Goal: Communication & Community: Answer question/provide support

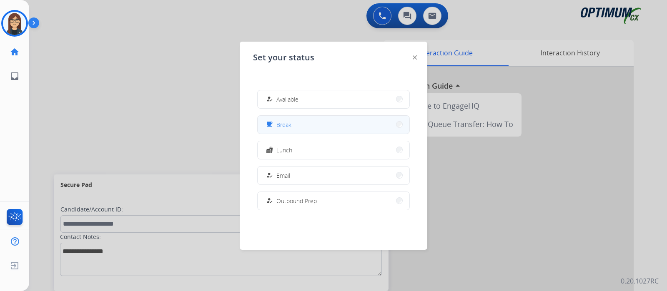
click at [293, 121] on button "free_breakfast Break" at bounding box center [334, 125] width 152 height 18
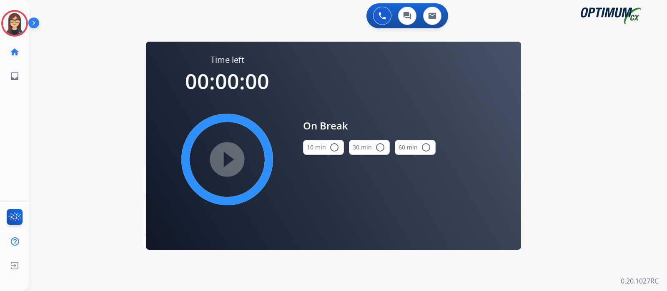
click at [336, 146] on mat-icon "radio_button_unchecked" at bounding box center [334, 148] width 10 height 10
click at [231, 156] on mat-icon "play_circle_filled" at bounding box center [227, 160] width 10 height 10
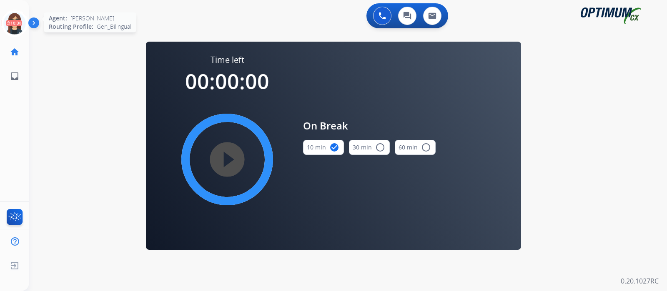
click at [19, 21] on icon at bounding box center [14, 23] width 27 height 27
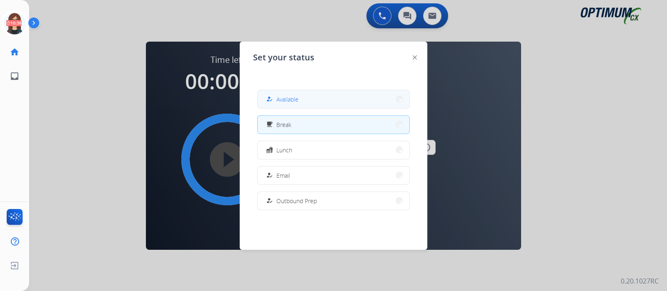
click at [296, 97] on span "Available" at bounding box center [287, 99] width 22 height 9
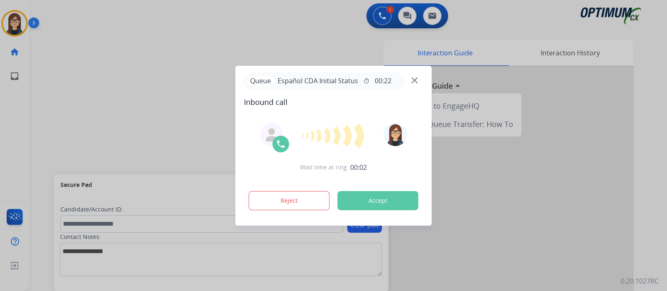
click at [386, 204] on button "Accept" at bounding box center [378, 200] width 81 height 19
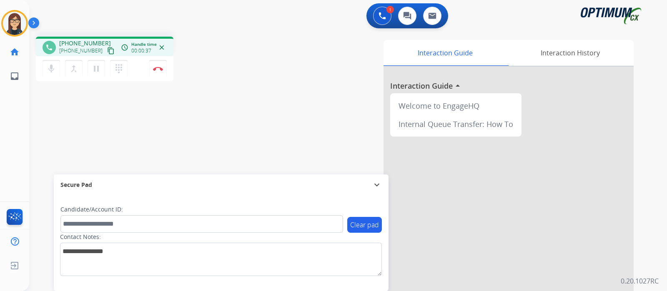
click at [107, 49] on mat-icon "content_copy" at bounding box center [111, 51] width 8 height 8
click at [206, 119] on div "phone [PHONE_NUMBER] [PHONE_NUMBER] content_copy access_time Call metrics Queue…" at bounding box center [338, 204] width 618 height 348
click at [158, 73] on button "Disconnect" at bounding box center [158, 69] width 18 height 18
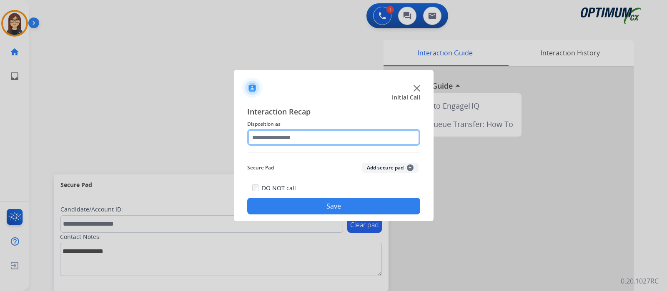
click at [284, 136] on input "text" at bounding box center [333, 137] width 173 height 17
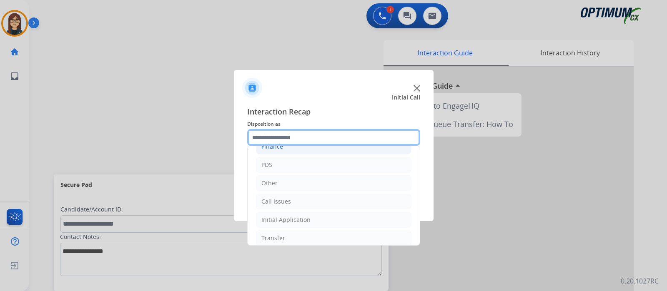
scroll to position [55, 0]
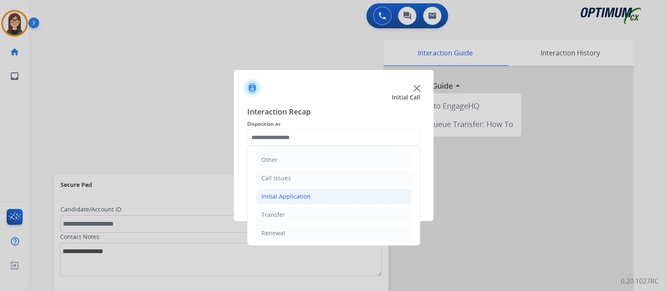
click at [301, 201] on li "Initial Application" at bounding box center [334, 197] width 156 height 16
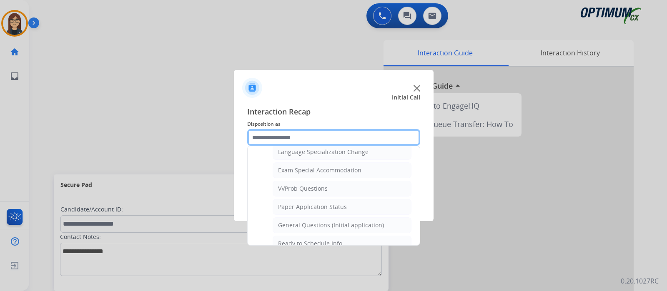
scroll to position [472, 0]
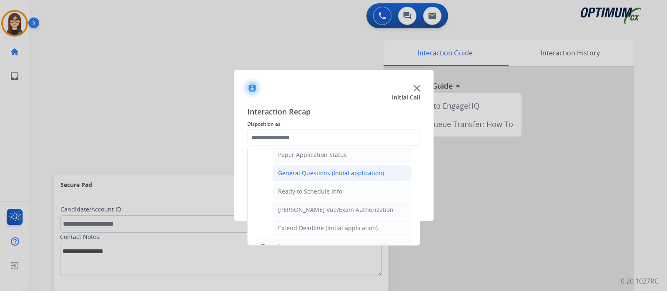
click at [299, 169] on div "General Questions (Initial application)" at bounding box center [331, 173] width 106 height 8
type input "**********"
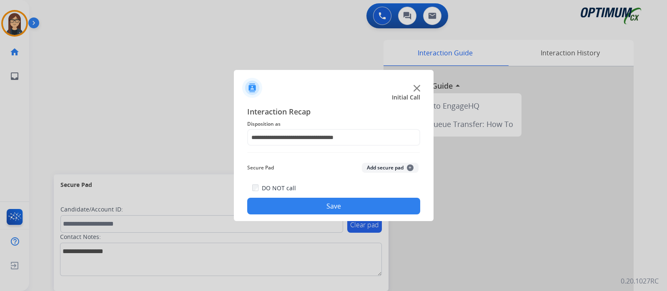
click at [296, 193] on div "DO NOT call Save" at bounding box center [333, 199] width 173 height 32
click at [298, 199] on button "Save" at bounding box center [333, 206] width 173 height 17
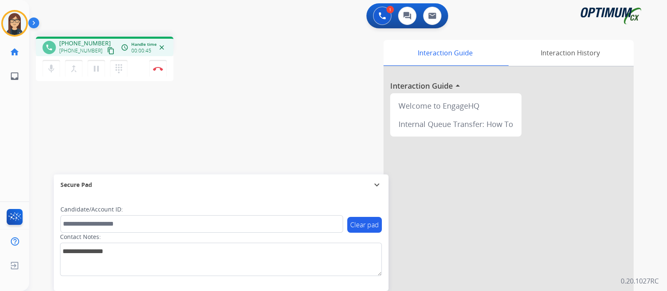
click at [107, 50] on mat-icon "content_copy" at bounding box center [111, 51] width 8 height 8
click at [252, 112] on div "phone [PHONE_NUMBER] [PHONE_NUMBER] content_copy access_time Call metrics Queue…" at bounding box center [338, 204] width 618 height 348
click at [157, 73] on button "Disconnect" at bounding box center [158, 69] width 18 height 18
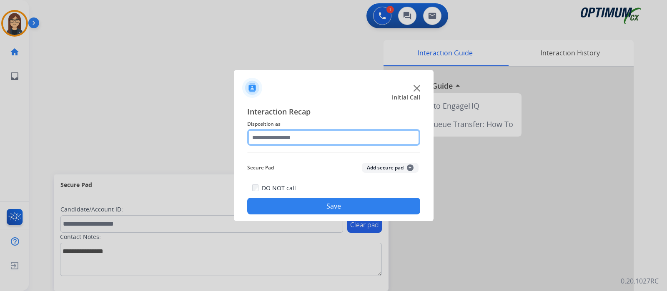
click at [257, 141] on input "text" at bounding box center [333, 137] width 173 height 17
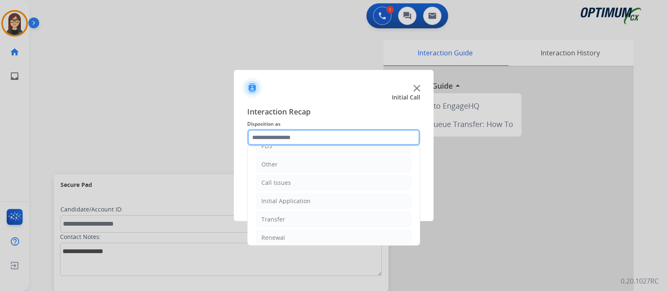
scroll to position [55, 0]
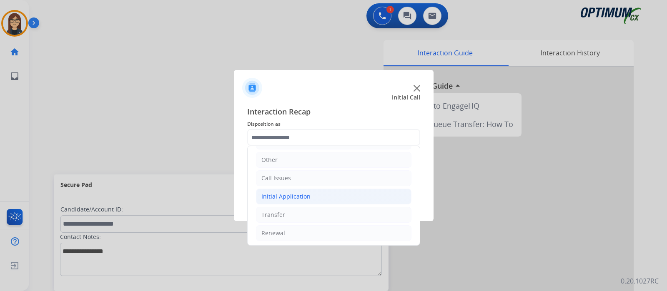
click at [297, 195] on div "Initial Application" at bounding box center [285, 197] width 49 height 8
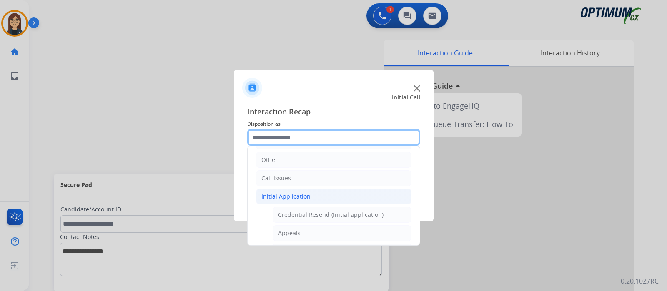
scroll to position [107, 0]
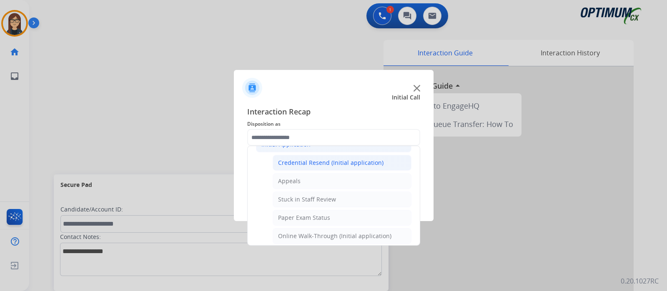
click at [333, 159] on div "Credential Resend (Initial application)" at bounding box center [330, 163] width 105 height 8
type input "**********"
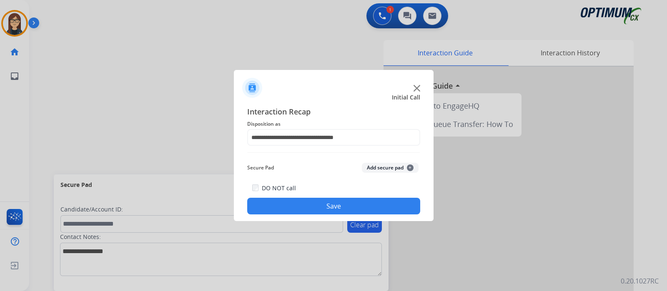
click at [327, 203] on button "Save" at bounding box center [333, 206] width 173 height 17
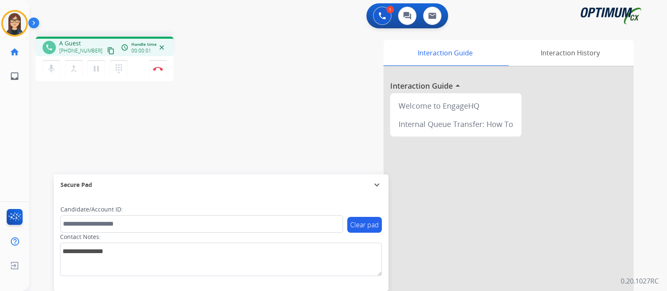
click at [107, 50] on mat-icon "content_copy" at bounding box center [111, 51] width 8 height 8
click at [270, 122] on div "Interaction Guide Interaction History Interaction Guide arrow_drop_up Welcome t…" at bounding box center [447, 209] width 374 height 338
click at [264, 75] on div "Interaction Guide Interaction History Interaction Guide arrow_drop_up Welcome t…" at bounding box center [447, 209] width 374 height 338
click at [234, 115] on div "phone [PHONE_NUMBER] [PHONE_NUMBER] content_copy access_time Call metrics Queue…" at bounding box center [338, 204] width 618 height 348
click at [156, 72] on button "Disconnect" at bounding box center [158, 69] width 18 height 18
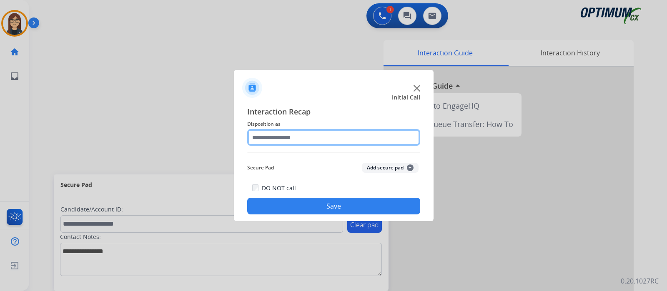
click at [277, 142] on input "text" at bounding box center [333, 137] width 173 height 17
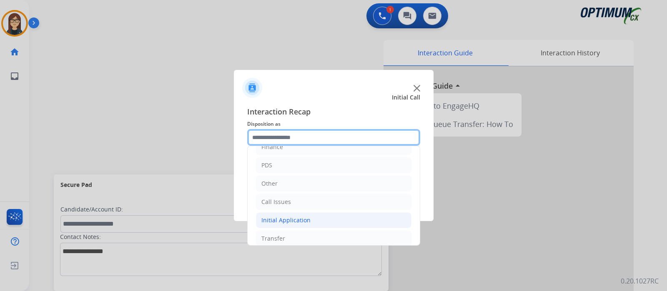
scroll to position [55, 0]
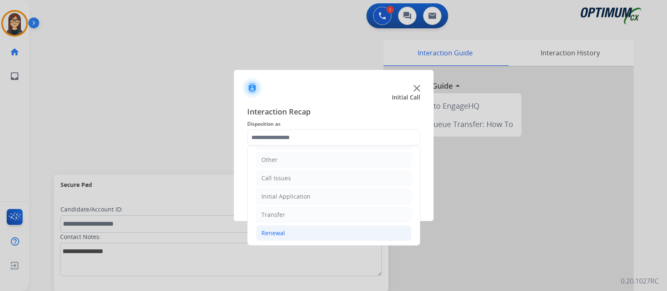
click at [286, 229] on li "Renewal" at bounding box center [334, 234] width 156 height 16
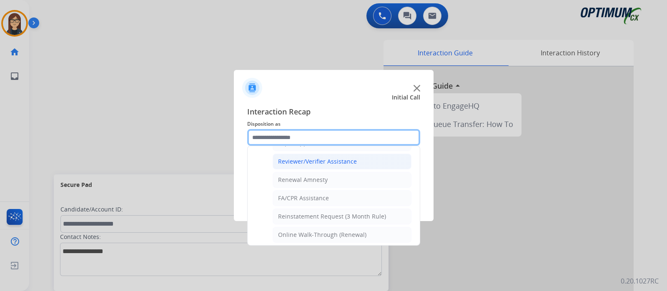
scroll to position [214, 0]
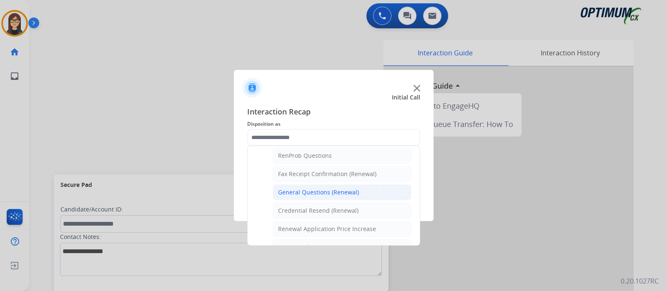
click at [321, 188] on div "General Questions (Renewal)" at bounding box center [318, 192] width 81 height 8
type input "**********"
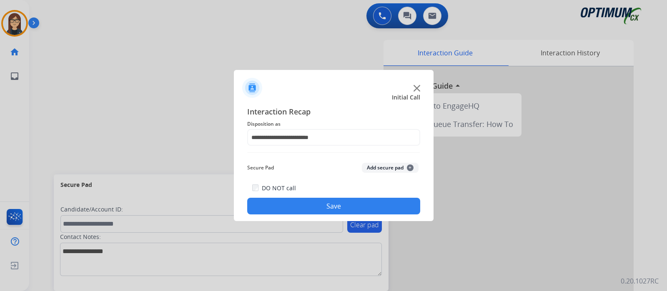
click at [296, 200] on button "Save" at bounding box center [333, 206] width 173 height 17
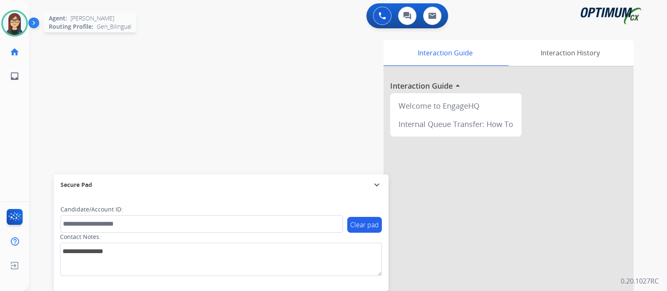
click at [10, 30] on img at bounding box center [14, 23] width 23 height 23
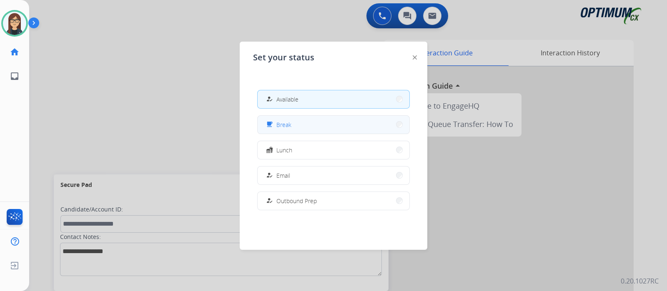
click at [286, 123] on span "Break" at bounding box center [283, 125] width 15 height 9
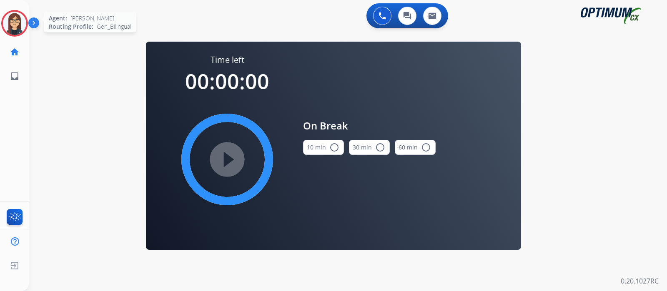
click at [13, 20] on img at bounding box center [14, 23] width 23 height 23
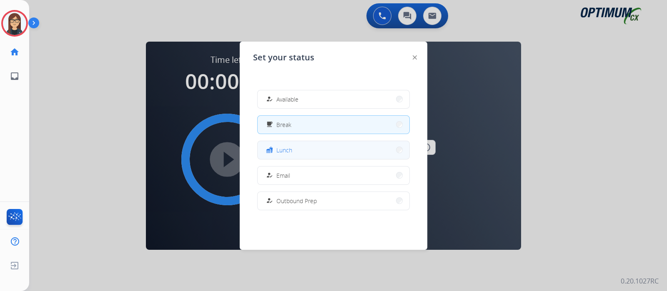
click at [294, 145] on button "fastfood Lunch" at bounding box center [334, 150] width 152 height 18
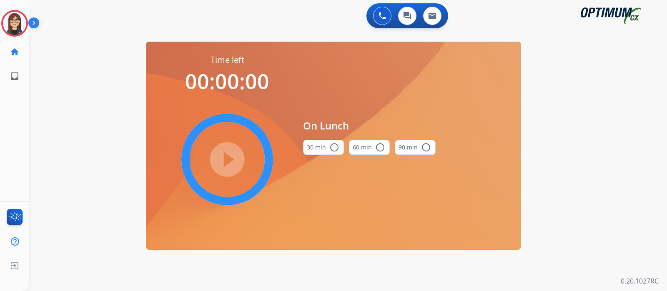
click at [334, 148] on mat-icon "radio_button_unchecked" at bounding box center [334, 148] width 10 height 10
click at [232, 155] on mat-icon "play_circle_filled" at bounding box center [227, 160] width 10 height 10
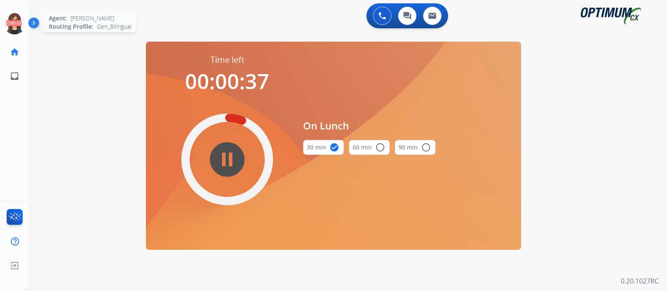
click at [13, 23] on icon at bounding box center [14, 23] width 27 height 27
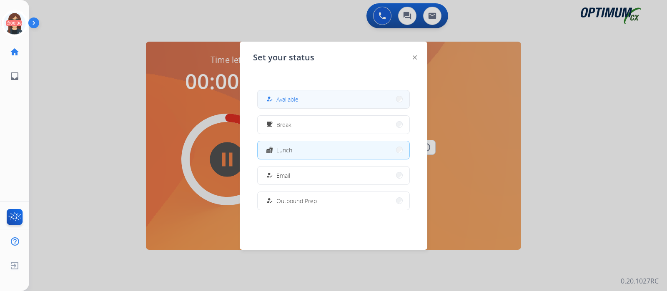
click at [296, 98] on span "Available" at bounding box center [287, 99] width 22 height 9
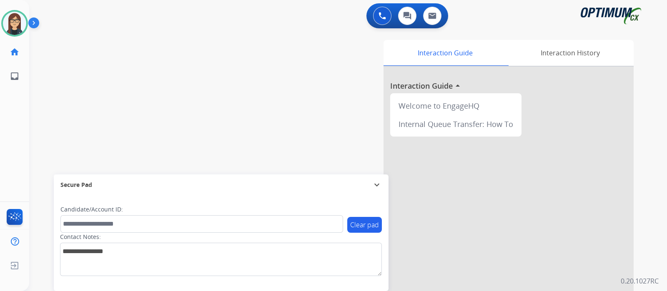
click at [182, 101] on div "swap_horiz Break voice bridge close_fullscreen Connect 3-Way Call merge_type Se…" at bounding box center [338, 204] width 618 height 348
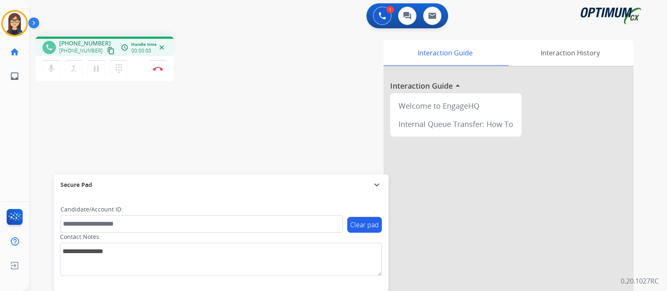
click at [107, 50] on mat-icon "content_copy" at bounding box center [111, 51] width 8 height 8
click at [240, 100] on div "phone [PHONE_NUMBER] [PHONE_NUMBER] content_copy access_time Call metrics Queue…" at bounding box center [338, 204] width 618 height 348
click at [277, 59] on div "Interaction Guide Interaction History Interaction Guide arrow_drop_up Welcome t…" at bounding box center [447, 209] width 374 height 338
click at [256, 86] on div "phone [PHONE_NUMBER] [PHONE_NUMBER] content_copy access_time Call metrics Queue…" at bounding box center [338, 204] width 618 height 348
click at [302, 78] on div "Interaction Guide Interaction History Interaction Guide arrow_drop_up Welcome t…" at bounding box center [447, 209] width 374 height 338
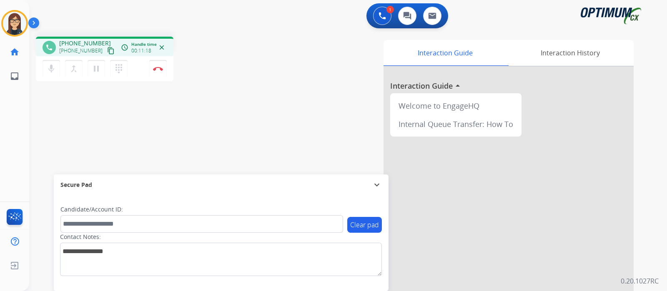
click at [244, 98] on div "phone [PHONE_NUMBER] [PHONE_NUMBER] content_copy access_time Call metrics Queue…" at bounding box center [338, 204] width 618 height 348
click at [261, 49] on div "Interaction Guide Interaction History Interaction Guide arrow_drop_up Welcome t…" at bounding box center [447, 209] width 374 height 338
click at [160, 72] on button "Disconnect" at bounding box center [158, 69] width 18 height 18
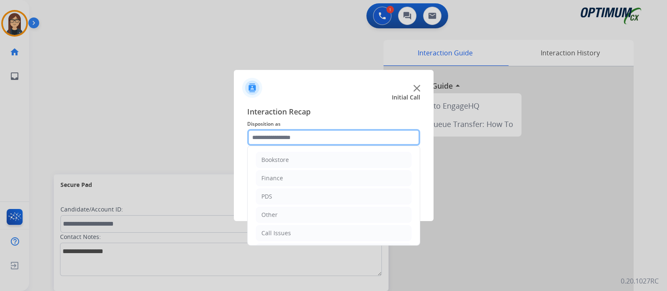
click at [285, 134] on input "text" at bounding box center [333, 137] width 173 height 17
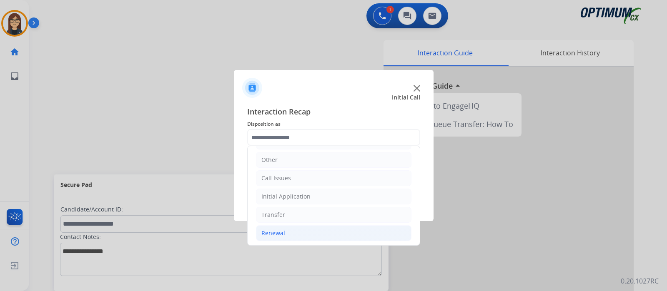
click at [275, 234] on div "Renewal" at bounding box center [273, 233] width 24 height 8
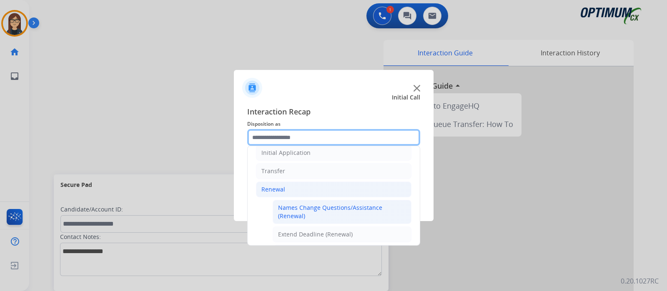
scroll to position [211, 0]
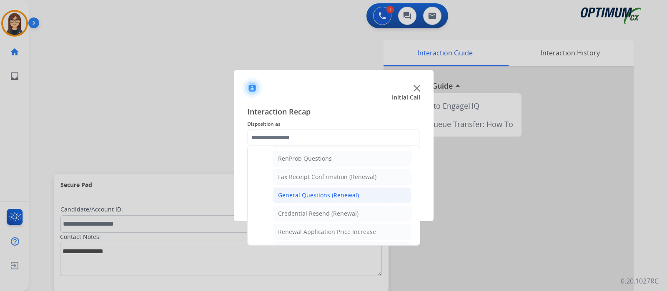
click at [357, 190] on li "General Questions (Renewal)" at bounding box center [342, 196] width 139 height 16
type input "**********"
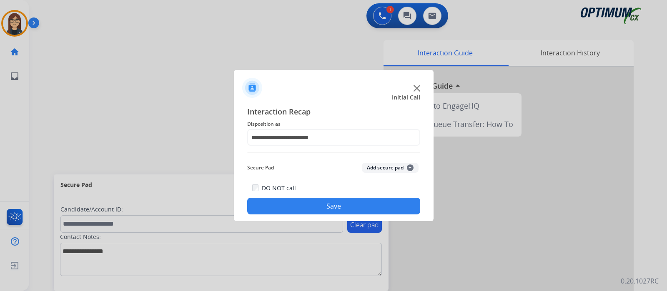
click at [344, 204] on button "Save" at bounding box center [333, 206] width 173 height 17
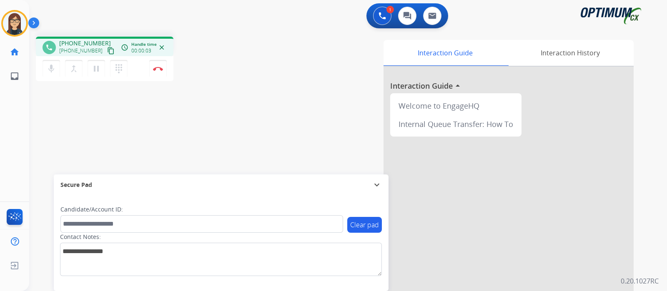
click at [107, 49] on mat-icon "content_copy" at bounding box center [111, 51] width 8 height 8
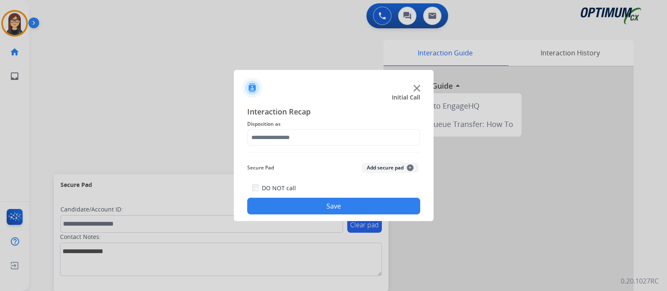
click at [51, 102] on div at bounding box center [333, 145] width 667 height 291
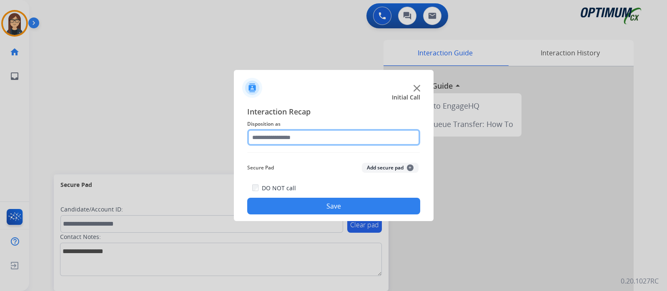
click at [346, 136] on input "text" at bounding box center [333, 137] width 173 height 17
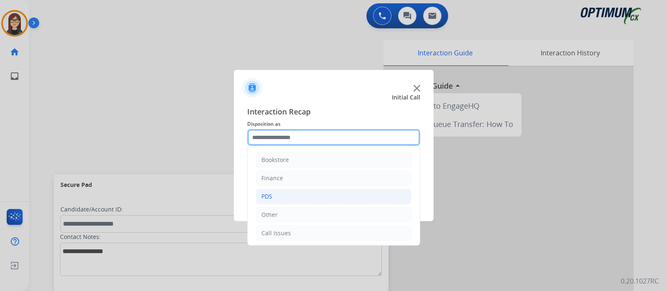
scroll to position [55, 0]
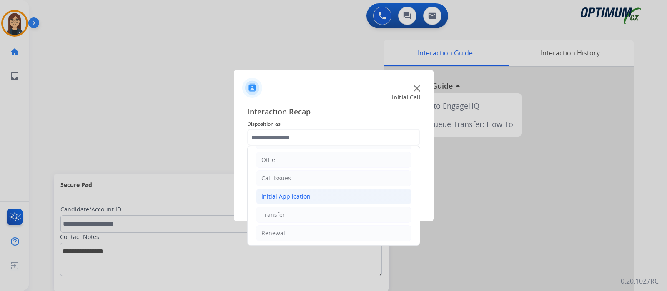
click at [307, 189] on li "Initial Application" at bounding box center [334, 197] width 156 height 16
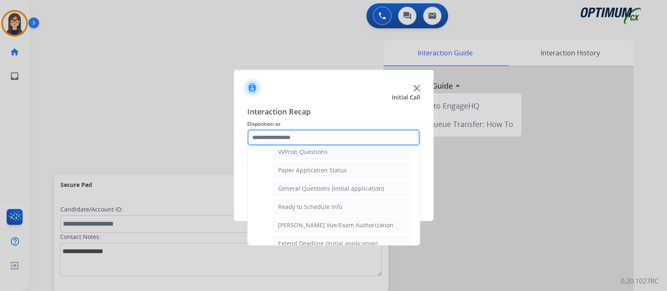
scroll to position [472, 0]
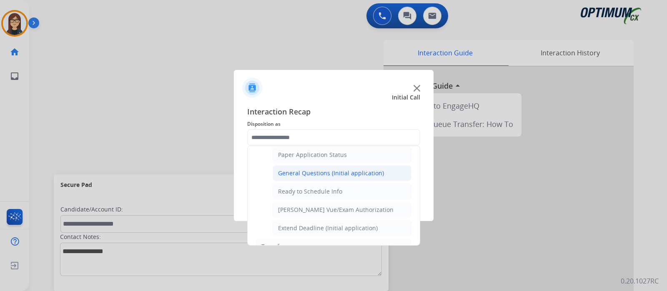
click at [338, 169] on div "General Questions (Initial application)" at bounding box center [331, 173] width 106 height 8
type input "**********"
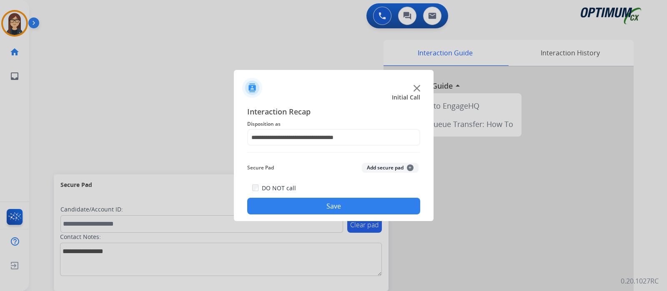
click at [327, 202] on button "Save" at bounding box center [333, 206] width 173 height 17
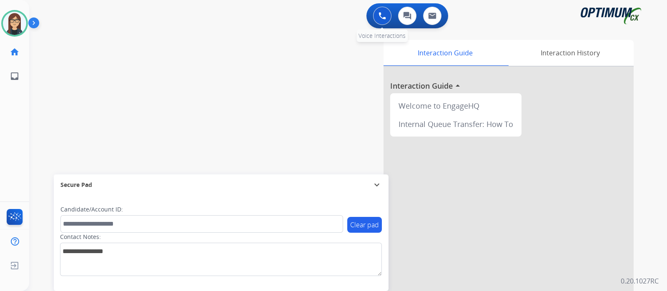
click at [388, 12] on button at bounding box center [382, 16] width 18 height 18
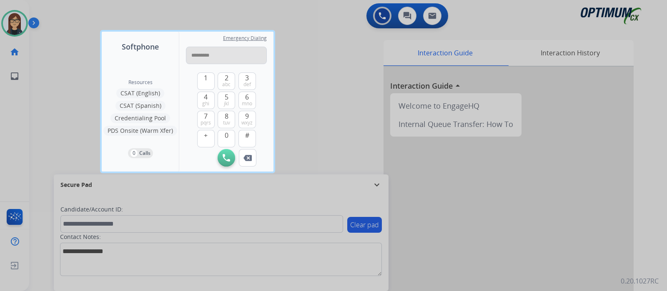
type input "**********"
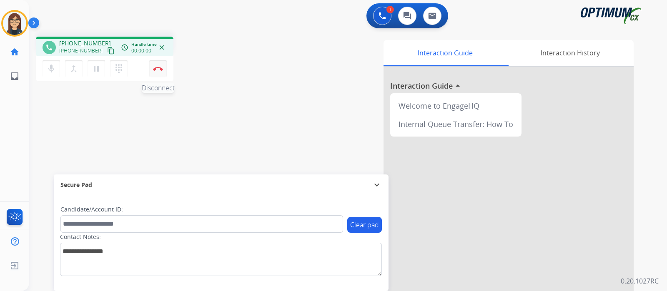
click at [161, 69] on img at bounding box center [158, 69] width 10 height 4
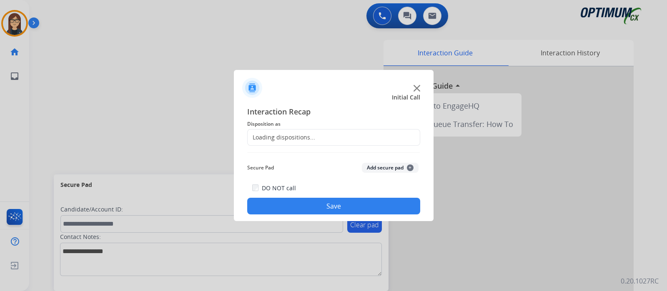
click at [269, 138] on div "Loading dispositions..." at bounding box center [282, 137] width 68 height 8
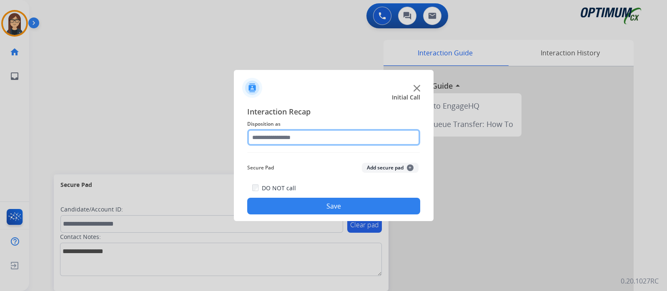
click at [269, 138] on input "text" at bounding box center [333, 137] width 173 height 17
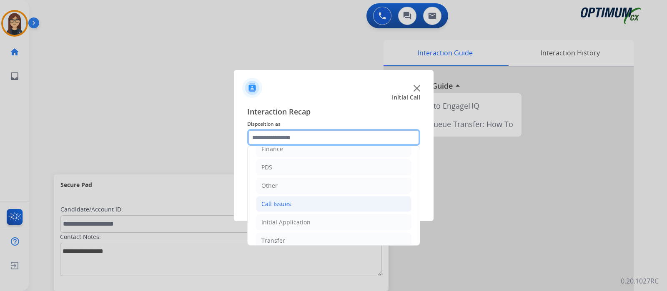
scroll to position [52, 0]
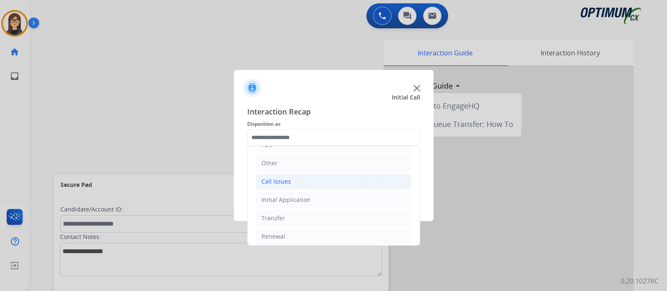
click at [284, 178] on div "Call Issues" at bounding box center [276, 182] width 30 height 8
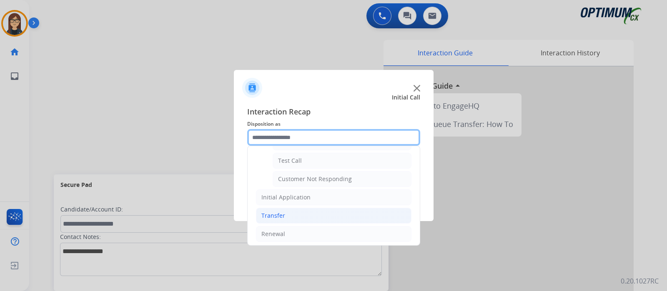
scroll to position [94, 0]
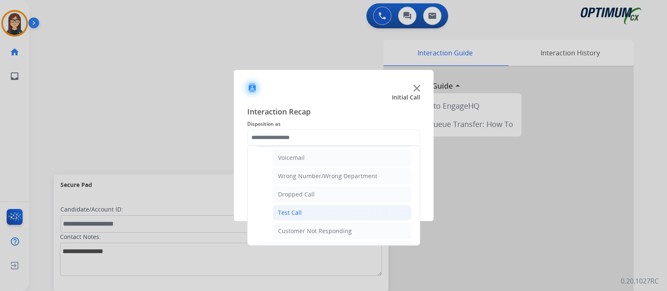
click at [295, 209] on div "Test Call" at bounding box center [290, 213] width 24 height 8
type input "*********"
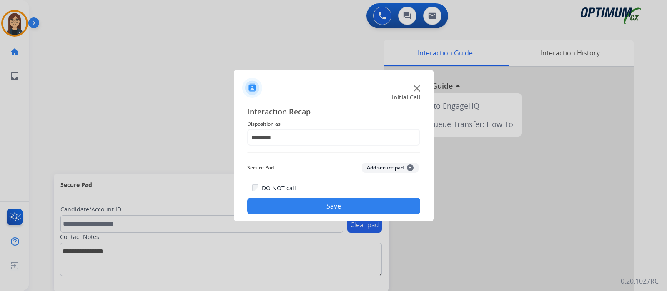
click at [294, 203] on button "Save" at bounding box center [333, 206] width 173 height 17
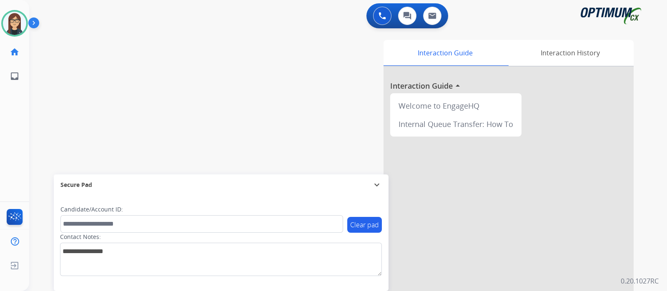
click at [198, 103] on div "swap_horiz Break voice bridge close_fullscreen Connect 3-Way Call merge_type Se…" at bounding box center [338, 204] width 618 height 348
click at [51, 111] on div "swap_horiz Break voice bridge close_fullscreen Connect 3-Way Call merge_type Se…" at bounding box center [338, 204] width 618 height 348
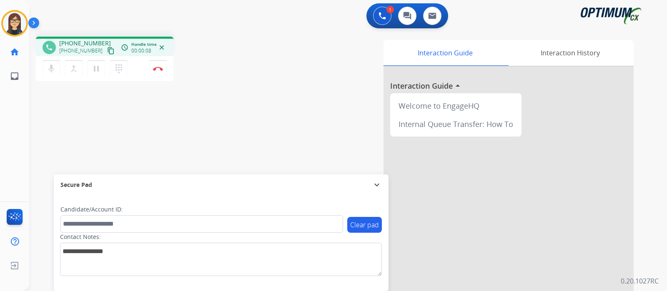
click at [107, 49] on mat-icon "content_copy" at bounding box center [111, 51] width 8 height 8
click at [279, 36] on div "phone [PHONE_NUMBER] [PHONE_NUMBER] content_copy access_time Call metrics Queue…" at bounding box center [338, 204] width 618 height 348
click at [209, 97] on div "phone [PHONE_NUMBER] [PHONE_NUMBER] content_copy access_time Call metrics Queue…" at bounding box center [338, 204] width 618 height 348
click at [158, 70] on img at bounding box center [158, 69] width 10 height 4
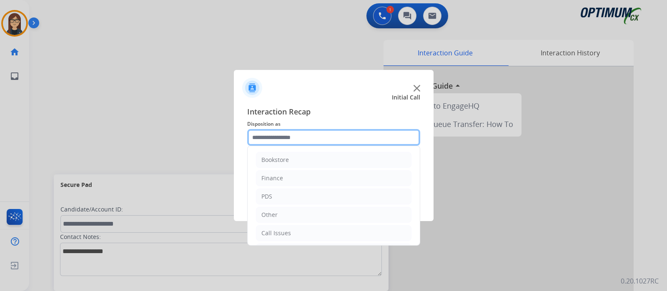
click at [305, 138] on input "text" at bounding box center [333, 137] width 173 height 17
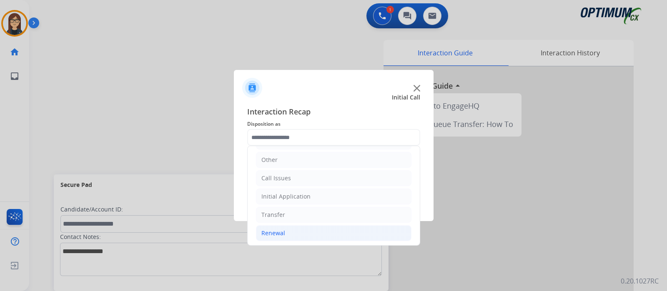
click at [276, 234] on div "Renewal" at bounding box center [273, 233] width 24 height 8
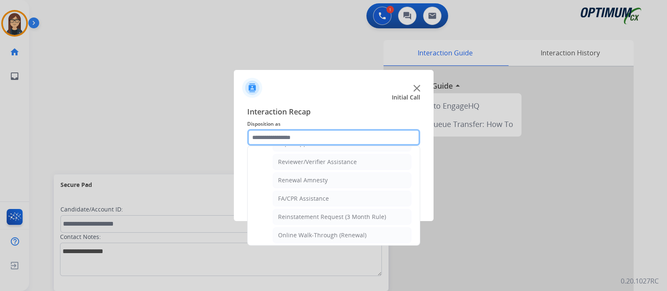
scroll to position [319, 0]
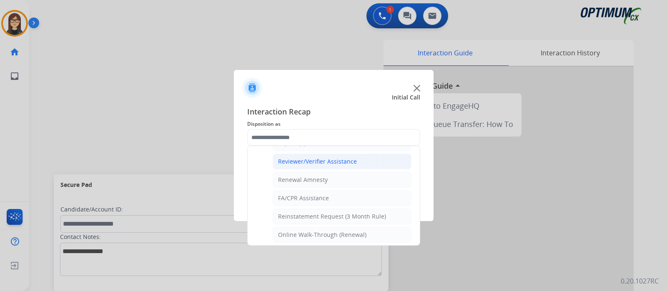
click at [332, 158] on div "Reviewer/Verifier Assistance" at bounding box center [317, 162] width 79 height 8
type input "**********"
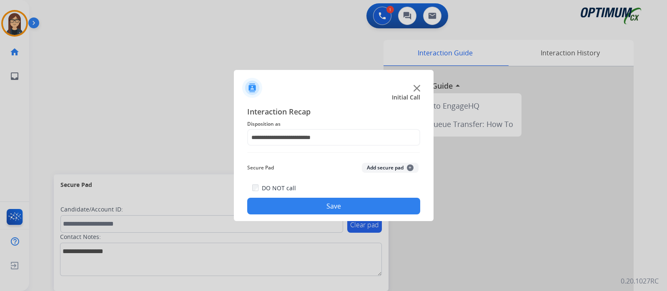
click at [314, 204] on button "Save" at bounding box center [333, 206] width 173 height 17
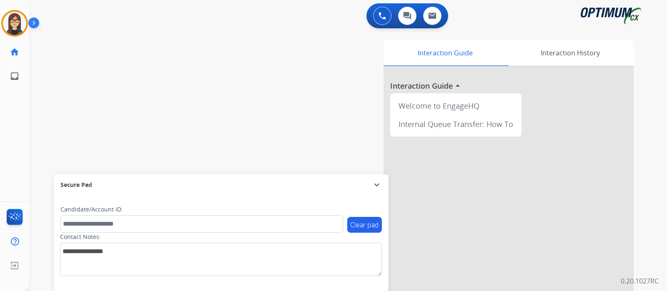
click at [195, 99] on div "swap_horiz Break voice bridge close_fullscreen Connect 3-Way Call merge_type Se…" at bounding box center [338, 204] width 618 height 348
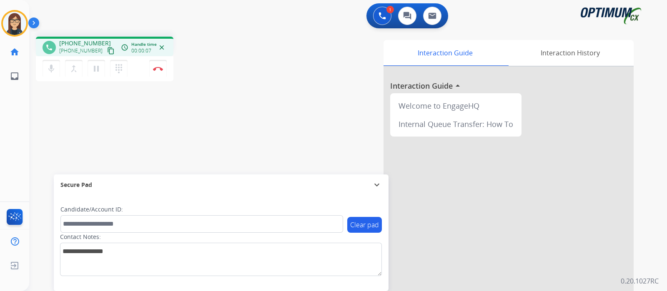
click at [107, 48] on mat-icon "content_copy" at bounding box center [111, 51] width 8 height 8
click at [50, 68] on mat-icon "mic" at bounding box center [51, 69] width 10 height 10
click at [52, 70] on mat-icon "mic_off" at bounding box center [51, 69] width 10 height 10
click at [50, 71] on mat-icon "mic" at bounding box center [51, 69] width 10 height 10
click at [55, 77] on div "mic_off Mute merge_type Bridge pause Hold dialpad Dialpad" at bounding box center [88, 69] width 90 height 18
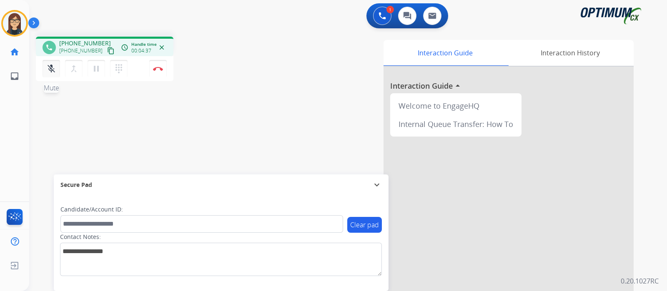
click at [50, 72] on mat-icon "mic_off" at bounding box center [51, 69] width 10 height 10
click at [50, 72] on mat-icon "mic" at bounding box center [51, 69] width 10 height 10
click at [46, 80] on div "mic_off Mute merge_type Bridge pause Hold dialpad Dialpad Disconnect" at bounding box center [105, 68] width 138 height 25
click at [48, 70] on mat-icon "mic_off" at bounding box center [51, 69] width 10 height 10
click at [54, 107] on div "phone [PHONE_NUMBER] [PHONE_NUMBER] content_copy access_time Call metrics Queue…" at bounding box center [338, 204] width 618 height 348
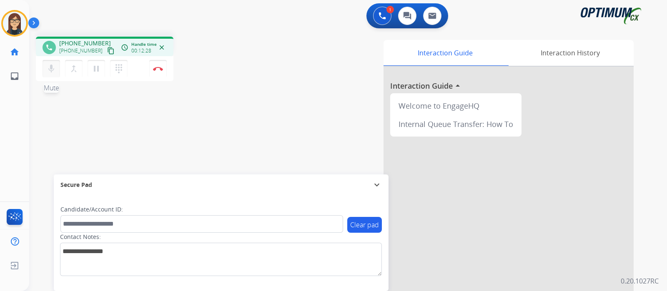
click at [48, 72] on mat-icon "mic" at bounding box center [51, 69] width 10 height 10
click at [50, 74] on button "mic_off Mute" at bounding box center [52, 69] width 18 height 18
click at [52, 70] on mat-icon "mic" at bounding box center [51, 69] width 10 height 10
click at [54, 113] on div "phone [PHONE_NUMBER] [PHONE_NUMBER] content_copy access_time Call metrics Queue…" at bounding box center [338, 204] width 618 height 348
click at [254, 102] on div "phone [PHONE_NUMBER] [PHONE_NUMBER] content_copy access_time Call metrics Queue…" at bounding box center [338, 204] width 618 height 348
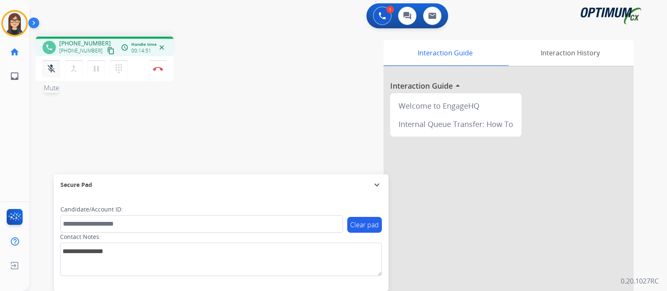
click at [54, 72] on mat-icon "mic_off" at bounding box center [51, 69] width 10 height 10
click at [225, 63] on div "phone [PHONE_NUMBER] [PHONE_NUMBER] content_copy access_time Call metrics Queue…" at bounding box center [146, 60] width 221 height 47
click at [280, 78] on div "Interaction Guide Interaction History Interaction Guide arrow_drop_up Welcome t…" at bounding box center [447, 209] width 374 height 338
click at [161, 73] on button "Disconnect" at bounding box center [158, 69] width 18 height 18
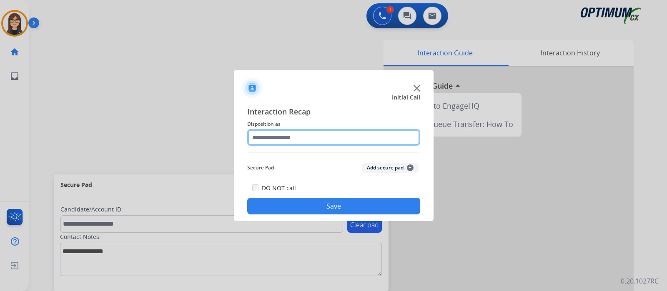
click at [289, 138] on input "text" at bounding box center [333, 137] width 173 height 17
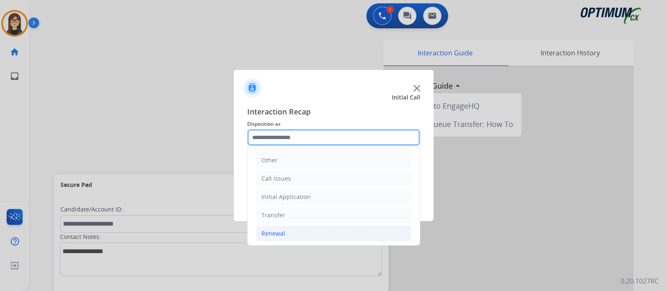
scroll to position [55, 0]
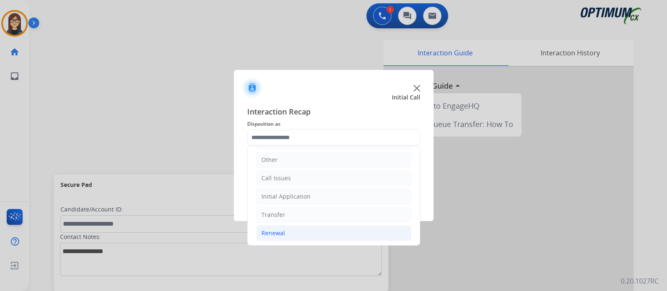
click at [282, 229] on div "Renewal" at bounding box center [273, 233] width 24 height 8
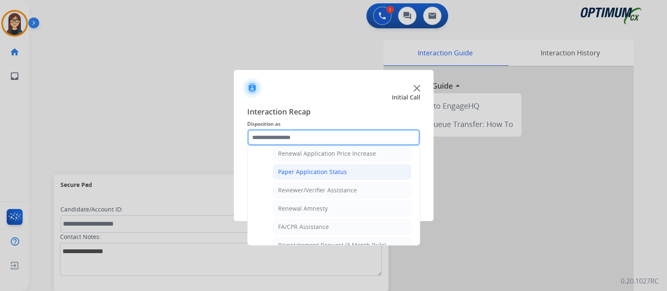
scroll to position [266, 0]
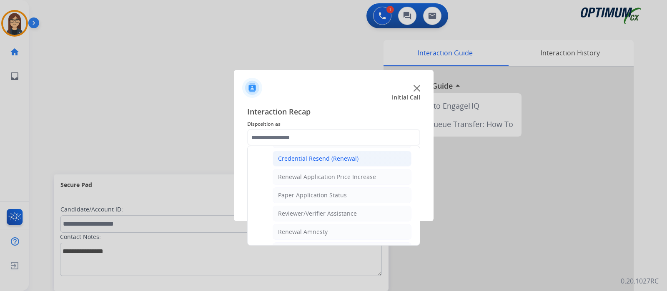
click at [334, 157] on div "Credential Resend (Renewal)" at bounding box center [318, 159] width 80 height 8
type input "**********"
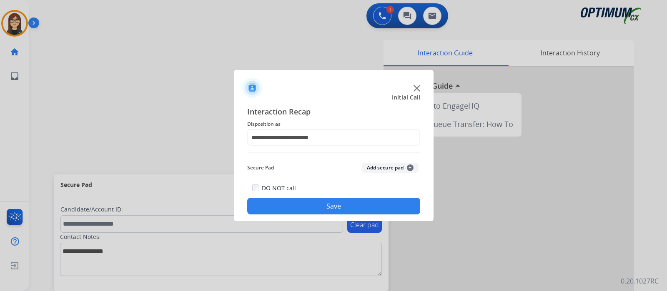
click at [324, 201] on button "Save" at bounding box center [333, 206] width 173 height 17
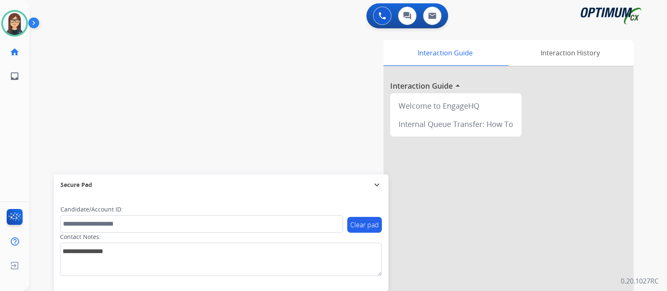
click at [43, 107] on div "swap_horiz Break voice bridge close_fullscreen Connect 3-Way Call merge_type Se…" at bounding box center [338, 204] width 618 height 348
click at [208, 98] on div "swap_horiz Break voice bridge close_fullscreen Connect 3-Way Call merge_type Se…" at bounding box center [338, 204] width 618 height 348
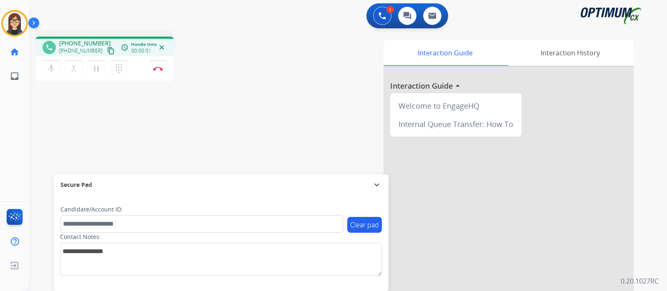
click at [107, 49] on mat-icon "content_copy" at bounding box center [111, 51] width 8 height 8
click at [55, 115] on div "phone [PHONE_NUMBER] [PHONE_NUMBER] content_copy access_time Call metrics Queue…" at bounding box center [338, 204] width 618 height 348
click at [241, 94] on div "phone [PHONE_NUMBER] [PHONE_NUMBER] content_copy access_time Call metrics Queue…" at bounding box center [338, 204] width 618 height 348
click at [158, 72] on button "Disconnect" at bounding box center [158, 69] width 18 height 18
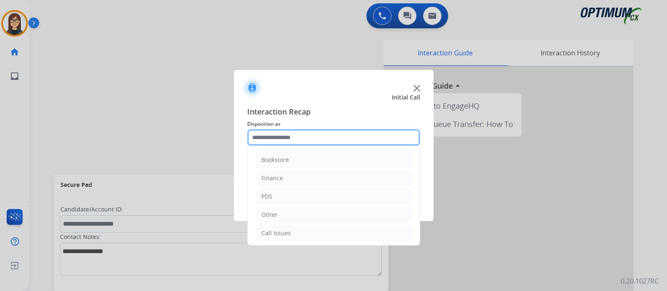
click at [294, 135] on input "text" at bounding box center [333, 137] width 173 height 17
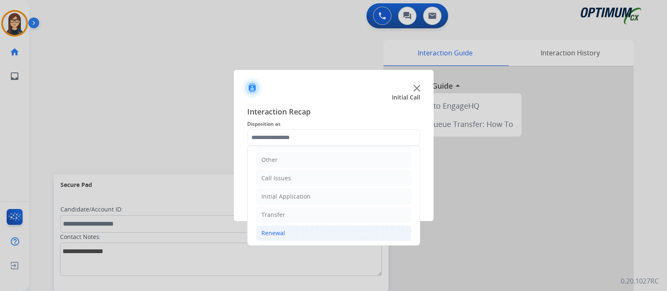
click at [282, 236] on li "Renewal" at bounding box center [334, 234] width 156 height 16
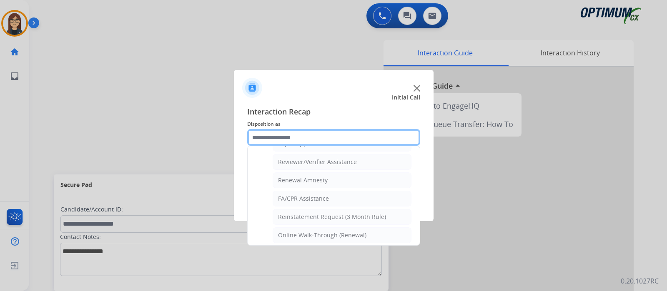
scroll to position [319, 0]
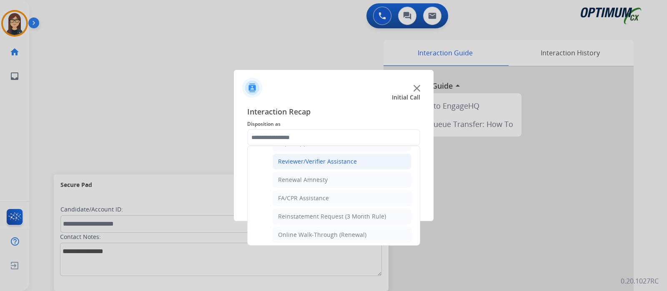
click at [342, 158] on div "Reviewer/Verifier Assistance" at bounding box center [317, 162] width 79 height 8
type input "**********"
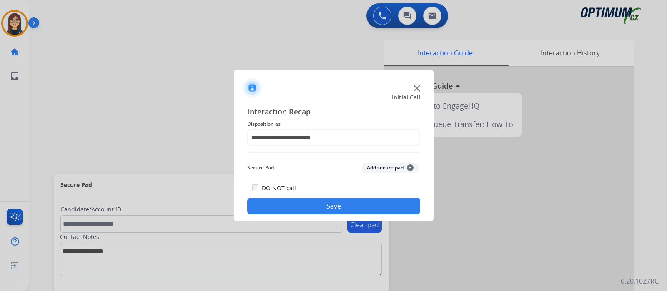
click at [305, 199] on button "Save" at bounding box center [333, 206] width 173 height 17
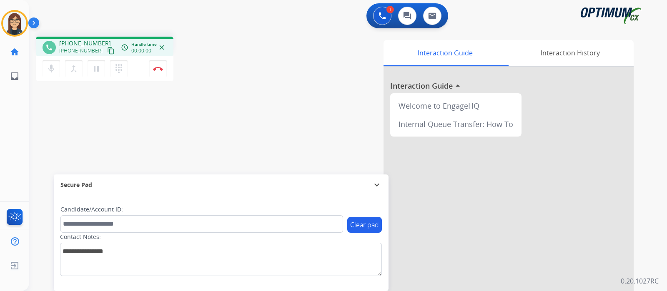
click at [107, 49] on mat-icon "content_copy" at bounding box center [111, 51] width 8 height 8
click at [157, 74] on button "Disconnect" at bounding box center [158, 69] width 18 height 18
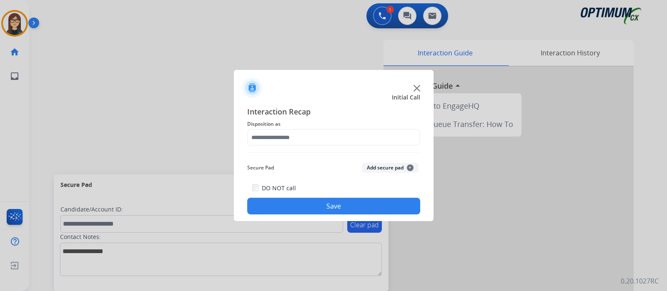
click at [49, 97] on div at bounding box center [333, 145] width 667 height 291
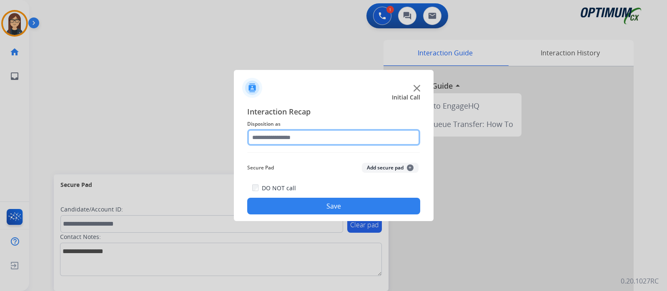
click at [288, 141] on input "text" at bounding box center [333, 137] width 173 height 17
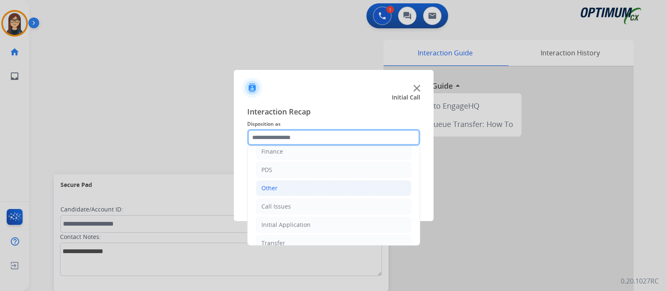
scroll to position [55, 0]
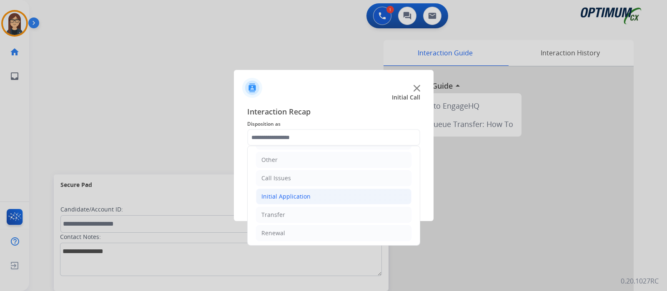
click at [294, 201] on li "Initial Application" at bounding box center [334, 197] width 156 height 16
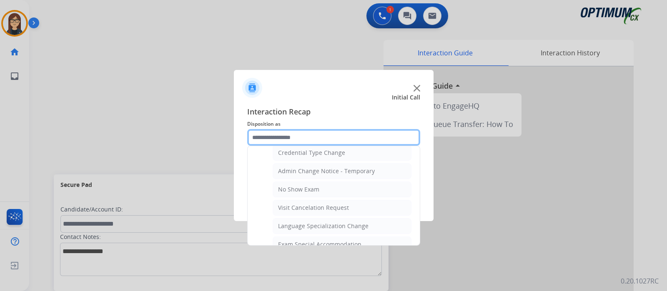
scroll to position [368, 0]
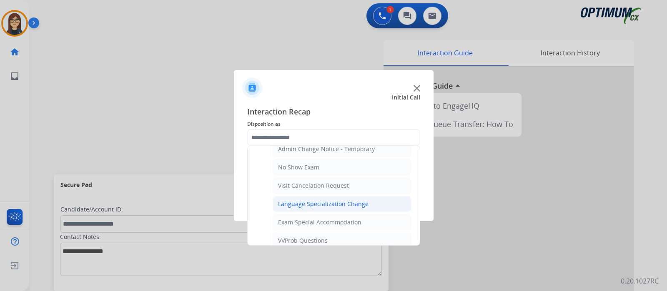
click at [323, 200] on div "Language Specialization Change" at bounding box center [323, 204] width 90 height 8
type input "**********"
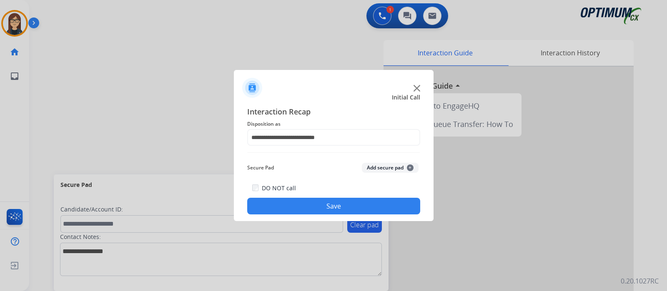
click at [309, 195] on div "DO NOT call Save" at bounding box center [333, 199] width 173 height 32
click at [307, 203] on button "Save" at bounding box center [333, 206] width 173 height 17
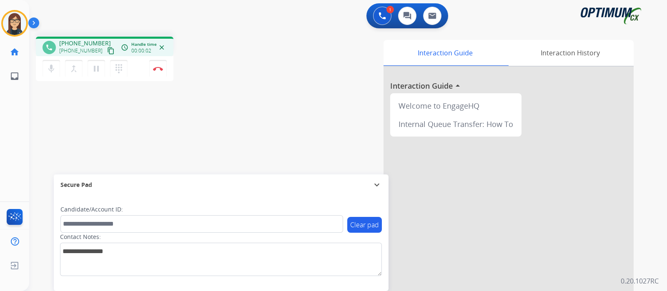
click at [107, 48] on mat-icon "content_copy" at bounding box center [111, 51] width 8 height 8
click at [234, 82] on div "phone [PHONE_NUMBER] [PHONE_NUMBER] content_copy access_time Call metrics Queue…" at bounding box center [146, 60] width 221 height 47
click at [159, 69] on img at bounding box center [158, 69] width 10 height 4
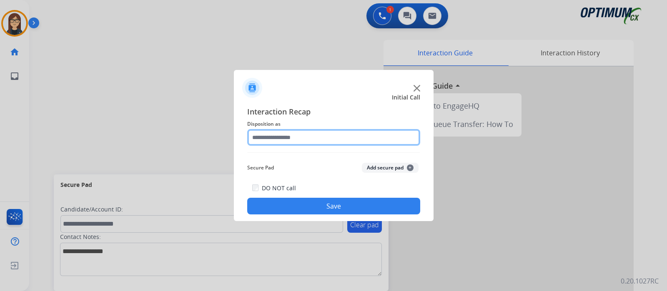
click at [294, 142] on input "text" at bounding box center [333, 137] width 173 height 17
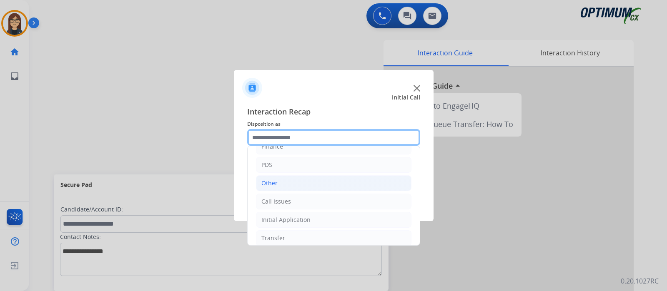
scroll to position [55, 0]
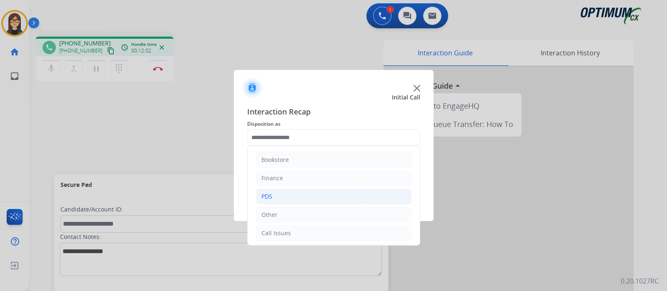
click at [281, 200] on li "PDS" at bounding box center [334, 197] width 156 height 16
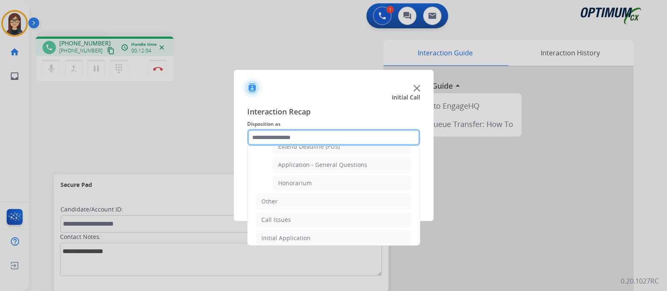
scroll to position [261, 0]
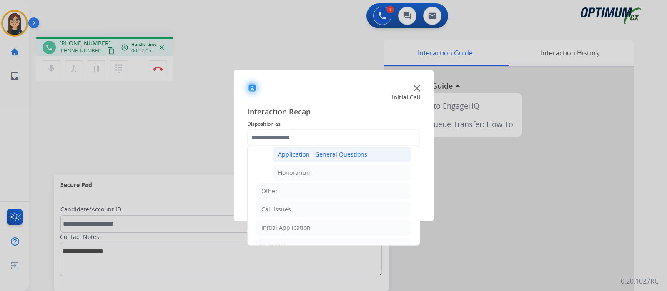
click at [363, 151] on div "Application - General Questions" at bounding box center [322, 155] width 89 height 8
type input "**********"
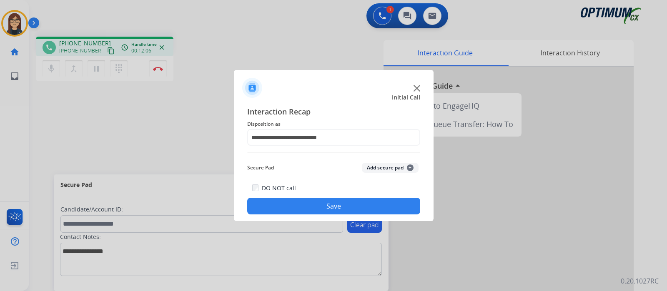
click at [354, 212] on button "Save" at bounding box center [333, 206] width 173 height 17
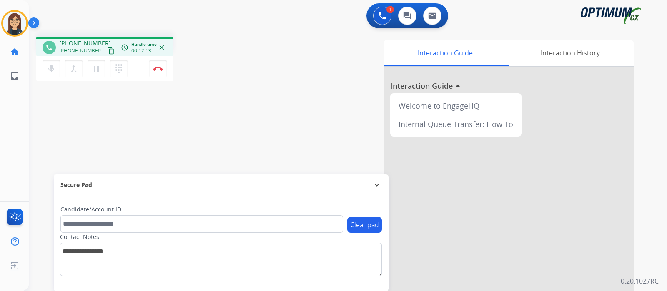
click at [254, 98] on div "phone [PHONE_NUMBER] [PHONE_NUMBER] content_copy access_time Call metrics Queue…" at bounding box center [338, 204] width 618 height 348
click at [264, 108] on div "Interaction Guide Interaction History Interaction Guide arrow_drop_up Welcome t…" at bounding box center [447, 209] width 374 height 338
click at [161, 68] on img at bounding box center [158, 69] width 10 height 4
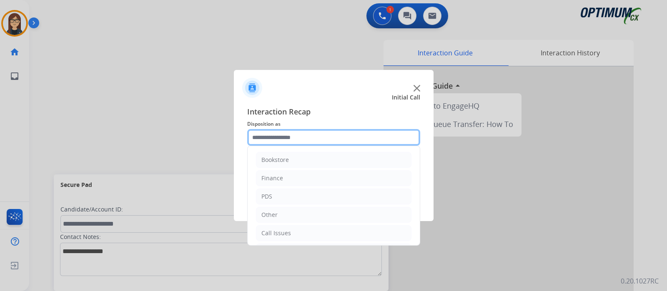
click at [293, 135] on input "text" at bounding box center [333, 137] width 173 height 17
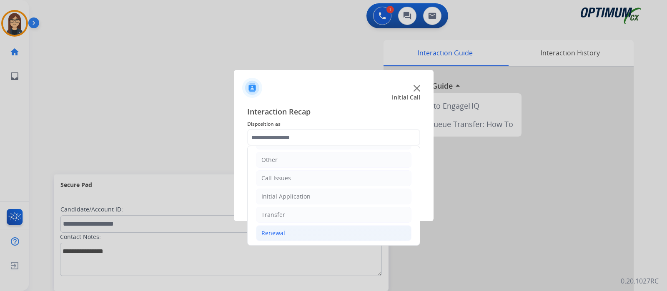
click at [288, 230] on li "Renewal" at bounding box center [334, 234] width 156 height 16
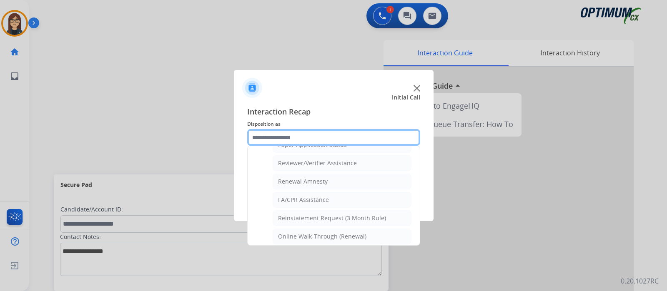
scroll to position [319, 0]
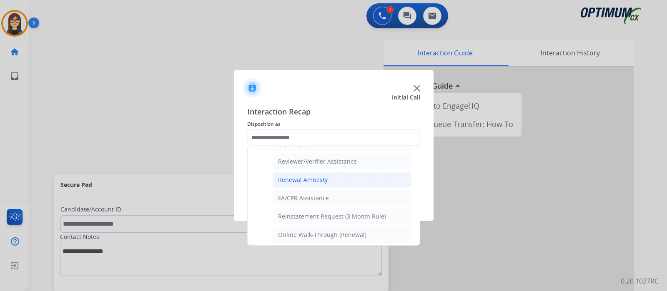
click at [323, 176] on div "Renewal Amnesty" at bounding box center [303, 180] width 50 height 8
type input "**********"
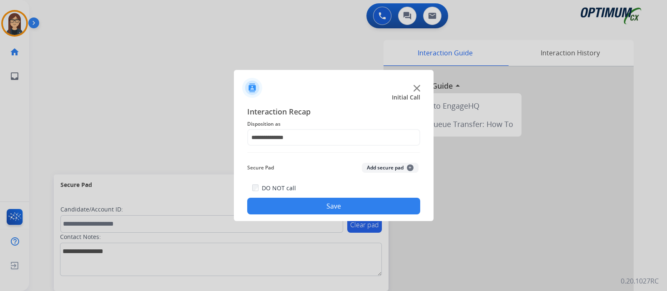
click at [312, 203] on button "Save" at bounding box center [333, 206] width 173 height 17
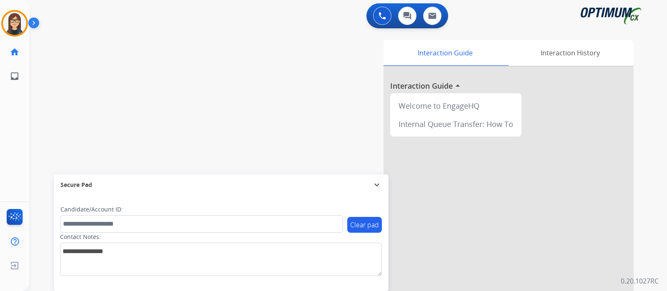
click at [105, 89] on div "swap_horiz Break voice bridge close_fullscreen Connect 3-Way Call merge_type Se…" at bounding box center [338, 204] width 618 height 348
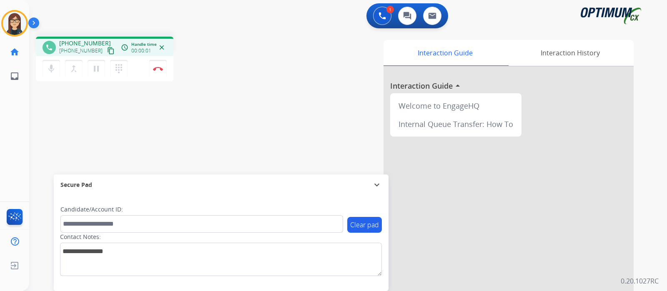
click at [107, 51] on mat-icon "content_copy" at bounding box center [111, 51] width 8 height 8
click at [288, 128] on div "Interaction Guide Interaction History Interaction Guide arrow_drop_up Welcome t…" at bounding box center [447, 209] width 374 height 338
click at [309, 46] on div "Interaction Guide Interaction History Interaction Guide arrow_drop_up Welcome t…" at bounding box center [447, 209] width 374 height 338
click at [160, 70] on img at bounding box center [158, 69] width 10 height 4
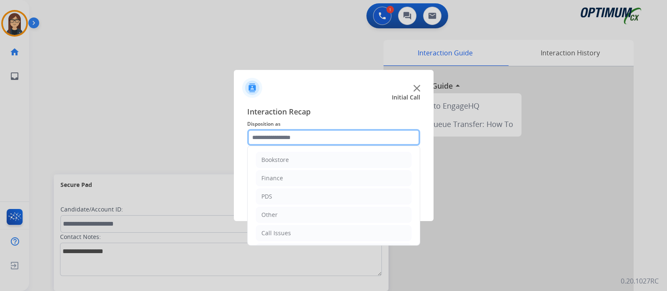
click at [303, 137] on input "text" at bounding box center [333, 137] width 173 height 17
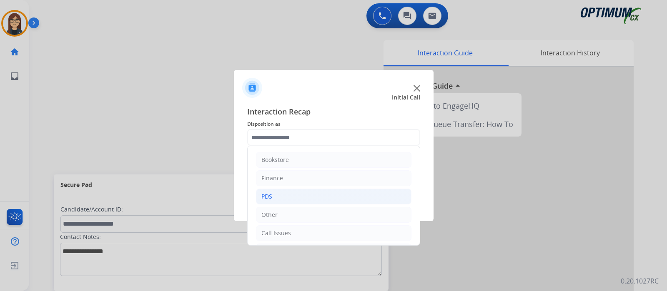
click at [281, 191] on li "PDS" at bounding box center [334, 197] width 156 height 16
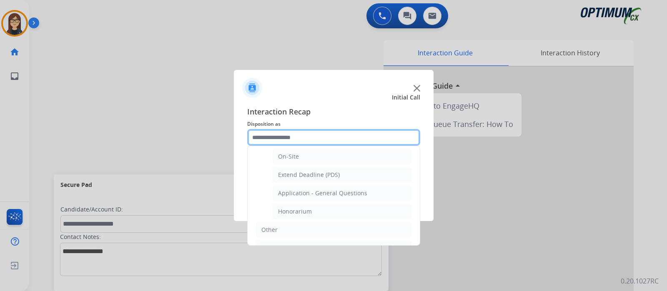
scroll to position [238, 0]
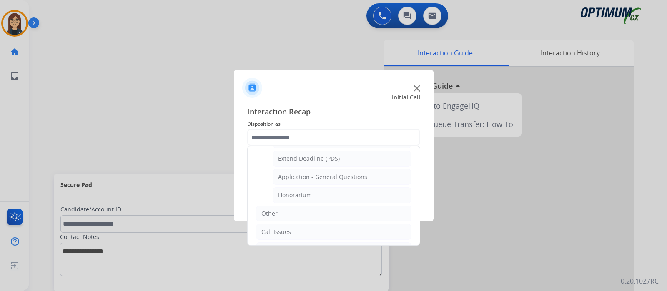
click at [349, 176] on div "Application - General Questions" at bounding box center [322, 177] width 89 height 8
type input "**********"
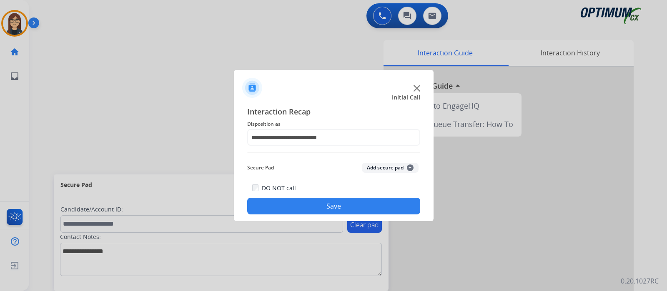
click at [324, 204] on button "Save" at bounding box center [333, 206] width 173 height 17
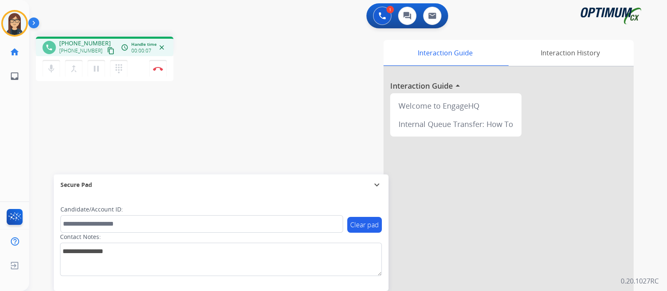
click at [12, 132] on div "[PERSON_NAME] Edit Avatar Agent: [PERSON_NAME] Profile: Gen_Bilingual home Home…" at bounding box center [14, 145] width 29 height 291
click at [107, 51] on mat-icon "content_copy" at bounding box center [111, 51] width 8 height 8
click at [254, 98] on div "phone [PHONE_NUMBER] [PHONE_NUMBER] content_copy access_time Call metrics Queue…" at bounding box center [338, 204] width 618 height 348
click at [156, 70] on img at bounding box center [158, 69] width 10 height 4
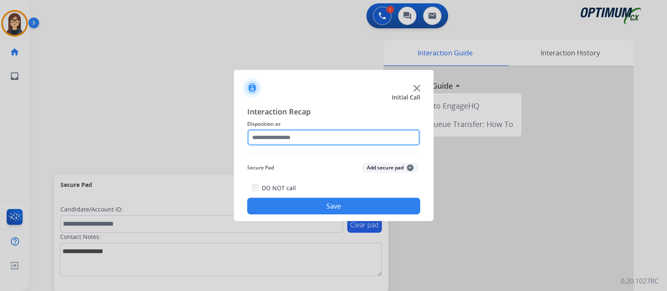
click at [277, 138] on input "text" at bounding box center [333, 137] width 173 height 17
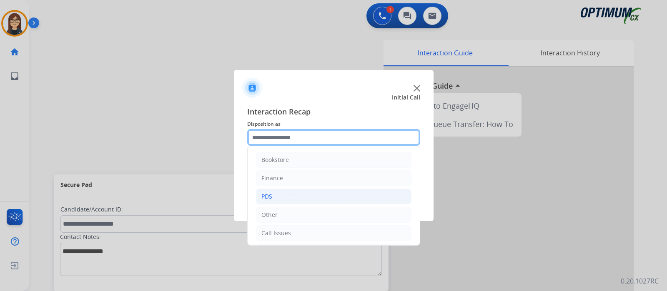
scroll to position [55, 0]
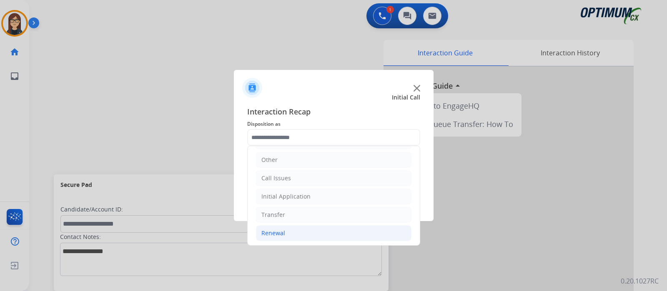
click at [302, 236] on li "Renewal" at bounding box center [334, 234] width 156 height 16
click at [311, 229] on li "Renewal" at bounding box center [334, 234] width 156 height 16
click at [282, 232] on div "Renewal" at bounding box center [273, 233] width 24 height 8
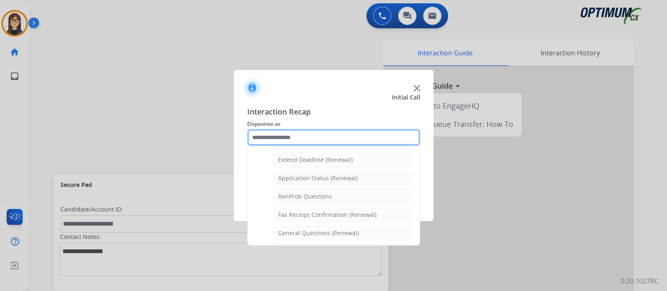
scroll to position [159, 0]
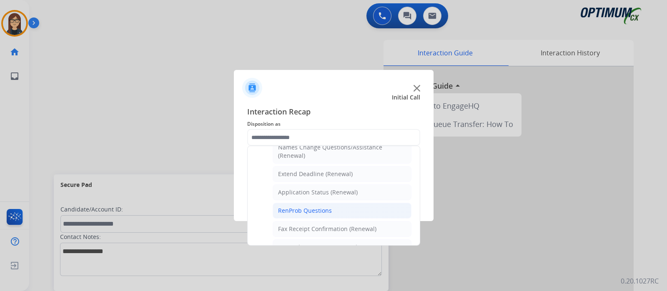
click at [310, 210] on div "RenProb Questions" at bounding box center [305, 211] width 54 height 8
type input "**********"
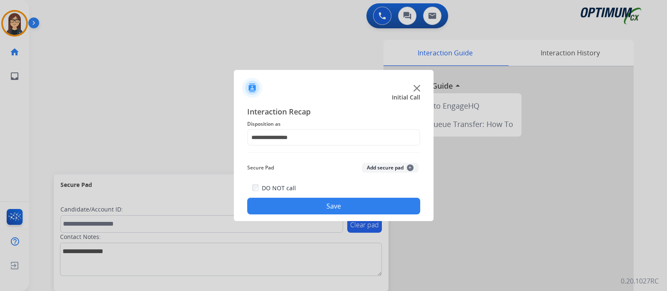
click at [312, 210] on button "Save" at bounding box center [333, 206] width 173 height 17
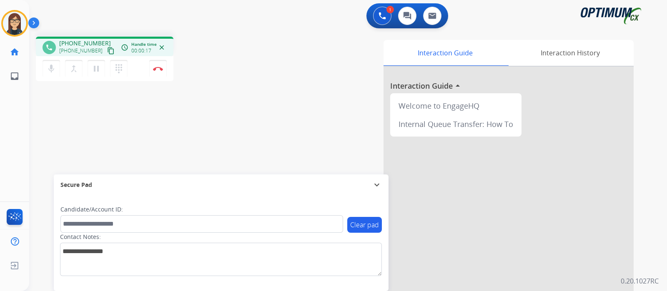
click at [107, 47] on mat-icon "content_copy" at bounding box center [111, 51] width 8 height 8
click at [254, 87] on div "phone [PHONE_NUMBER] [PHONE_NUMBER] content_copy access_time Call metrics Queue…" at bounding box center [338, 204] width 618 height 348
click at [238, 96] on div "phone [PHONE_NUMBER] [PHONE_NUMBER] content_copy access_time Call metrics Queue…" at bounding box center [338, 204] width 618 height 348
click at [156, 72] on button "Disconnect" at bounding box center [158, 69] width 18 height 18
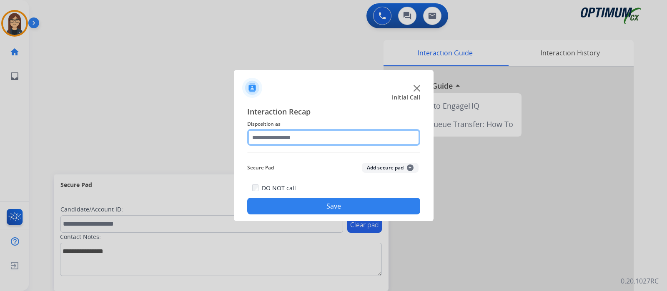
click at [266, 133] on input "text" at bounding box center [333, 137] width 173 height 17
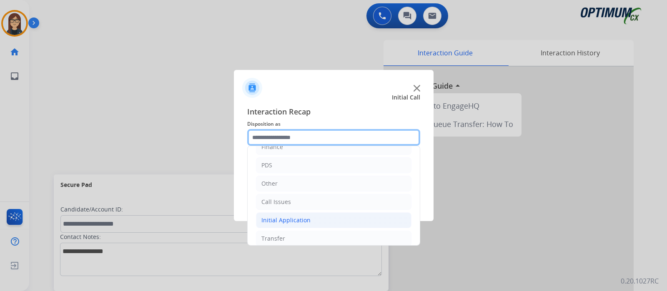
scroll to position [55, 0]
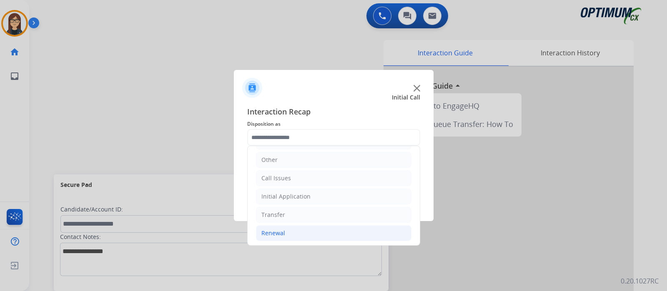
click at [272, 230] on div "Renewal" at bounding box center [273, 233] width 24 height 8
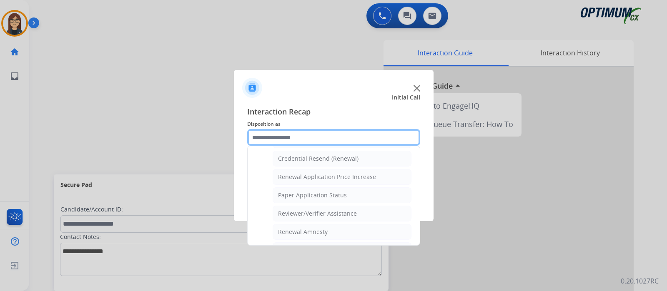
scroll to position [214, 0]
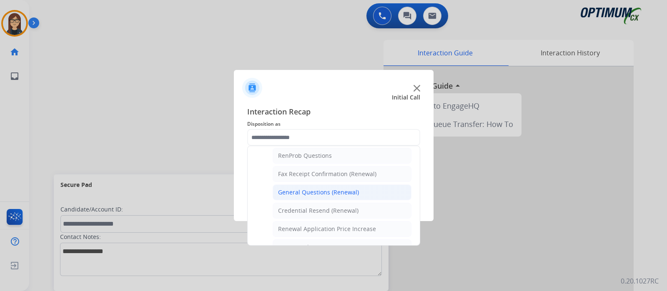
click at [302, 189] on div "General Questions (Renewal)" at bounding box center [318, 192] width 81 height 8
type input "**********"
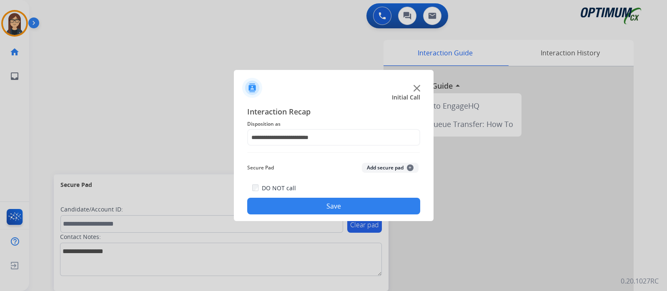
click at [306, 206] on button "Save" at bounding box center [333, 206] width 173 height 17
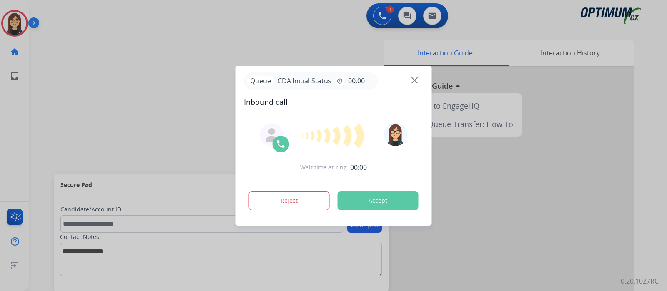
click at [367, 196] on button "Accept" at bounding box center [378, 200] width 81 height 19
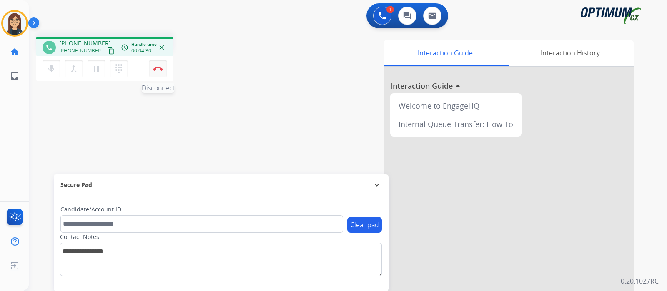
click at [157, 63] on button "Disconnect" at bounding box center [158, 69] width 18 height 18
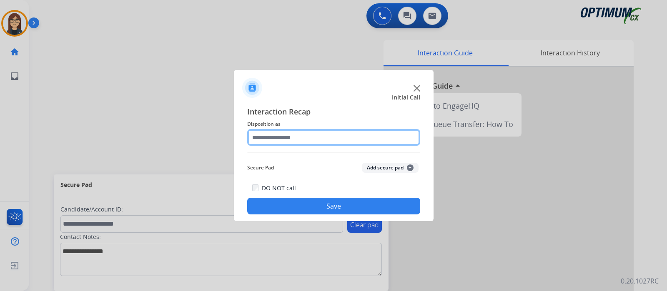
click at [293, 136] on input "text" at bounding box center [333, 137] width 173 height 17
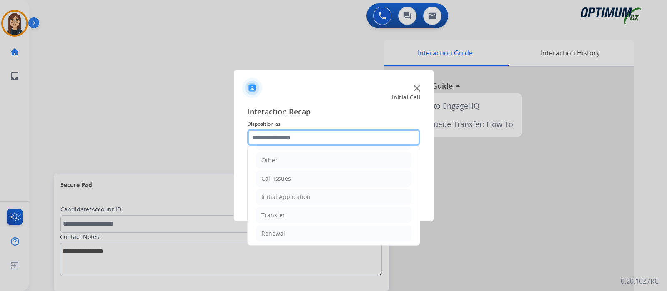
scroll to position [55, 0]
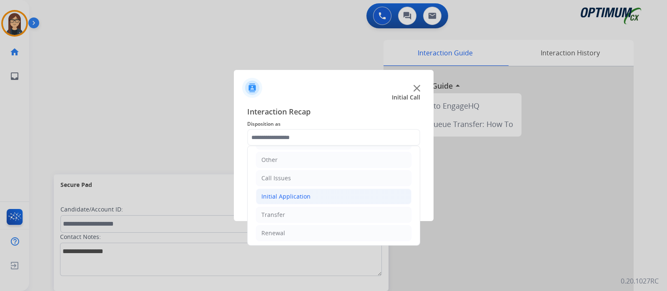
click at [314, 191] on li "Initial Application" at bounding box center [334, 197] width 156 height 16
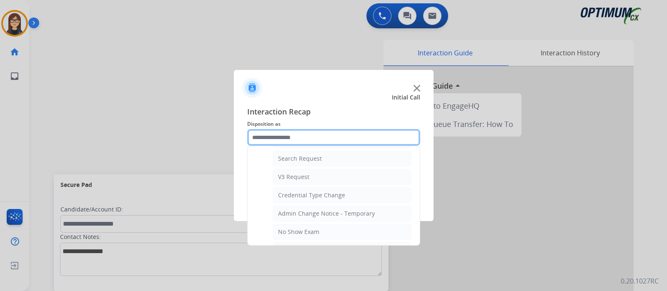
scroll to position [316, 0]
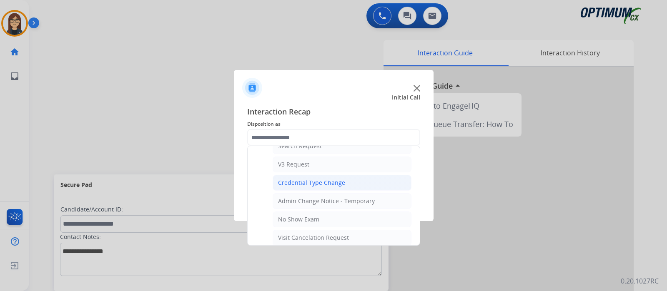
click at [343, 181] on li "Credential Type Change" at bounding box center [342, 183] width 139 height 16
type input "**********"
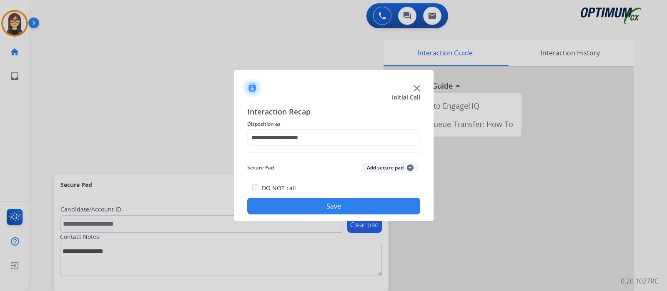
click at [319, 203] on button "Save" at bounding box center [333, 206] width 173 height 17
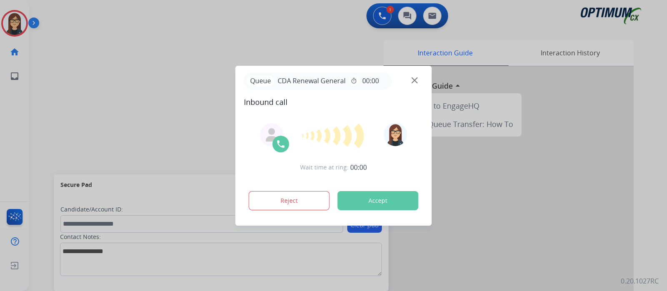
click at [382, 202] on button "Accept" at bounding box center [378, 200] width 81 height 19
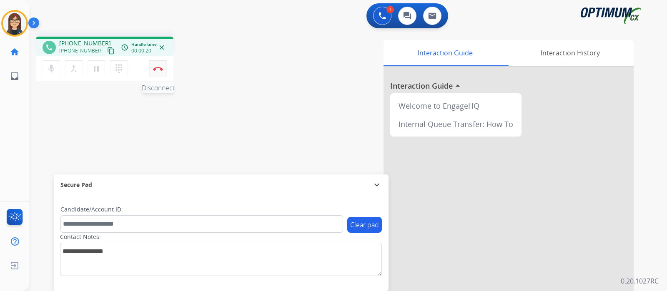
click at [161, 68] on img at bounding box center [158, 69] width 10 height 4
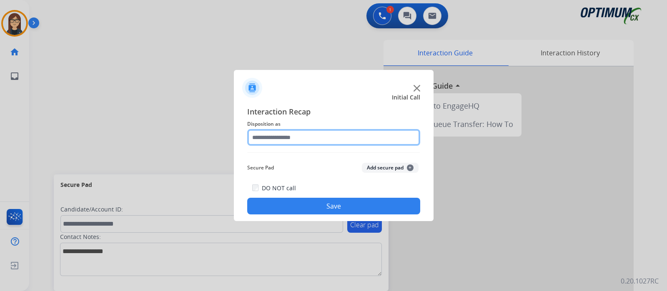
click at [283, 132] on input "text" at bounding box center [333, 137] width 173 height 17
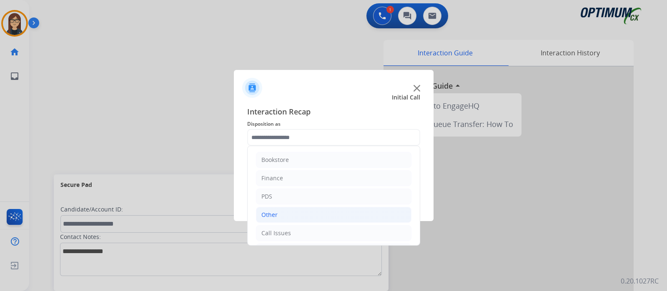
click at [284, 219] on li "Other" at bounding box center [334, 215] width 156 height 16
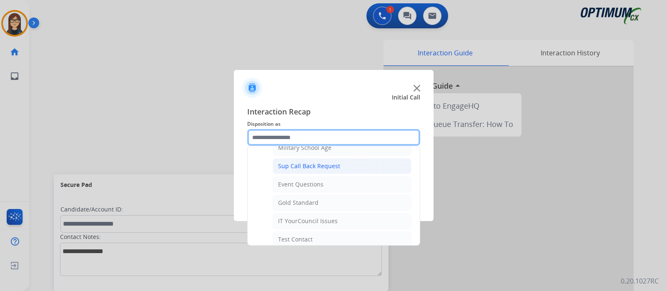
scroll to position [52, 0]
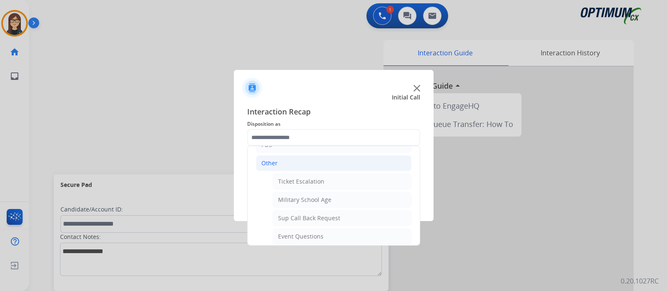
click at [286, 162] on li "Other" at bounding box center [334, 164] width 156 height 16
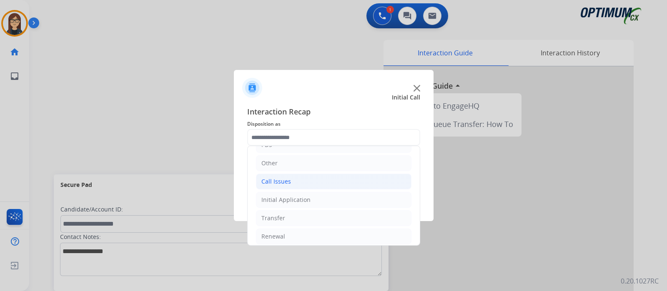
click at [296, 180] on li "Call Issues" at bounding box center [334, 182] width 156 height 16
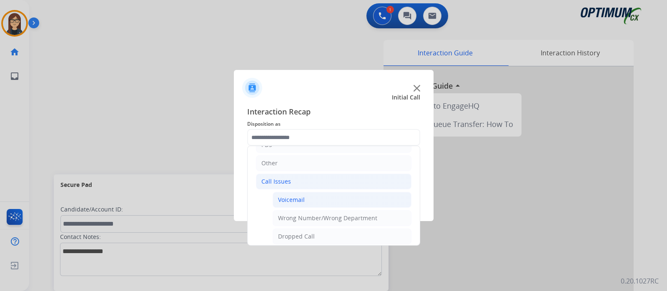
click at [306, 198] on li "Voicemail" at bounding box center [342, 200] width 139 height 16
type input "*********"
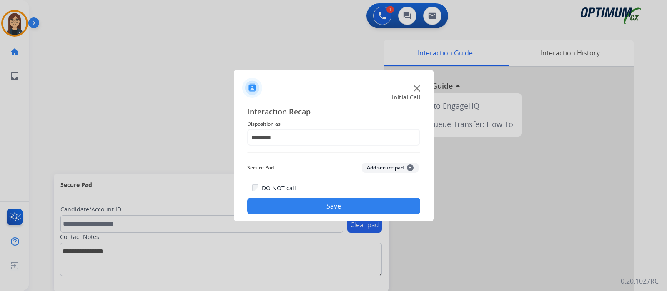
click at [304, 201] on button "Save" at bounding box center [333, 206] width 173 height 17
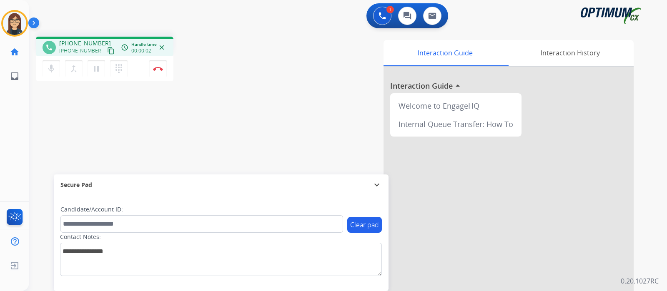
click at [107, 48] on mat-icon "content_copy" at bounding box center [111, 51] width 8 height 8
click at [16, 135] on div "[PERSON_NAME] Edit Avatar Agent: [PERSON_NAME] Profile: Gen_Bilingual home Home…" at bounding box center [14, 145] width 29 height 291
click at [55, 68] on mat-icon "mic" at bounding box center [51, 69] width 10 height 10
click at [13, 131] on div "[PERSON_NAME] Edit Avatar Agent: [PERSON_NAME] Profile: Gen_Bilingual home Home…" at bounding box center [14, 145] width 29 height 291
click at [46, 68] on mat-icon "mic_off" at bounding box center [51, 69] width 10 height 10
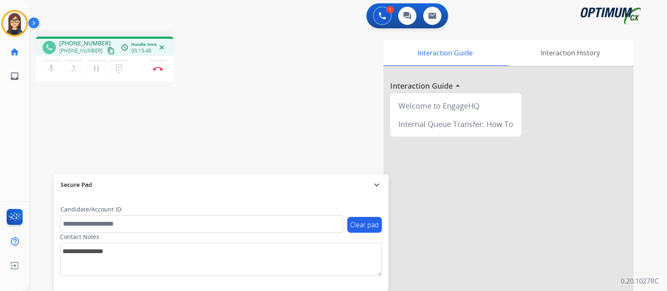
click at [107, 50] on mat-icon "content_copy" at bounding box center [111, 51] width 8 height 8
click at [69, 110] on div "phone [PHONE_NUMBER] [PHONE_NUMBER] content_copy access_time Call metrics Queue…" at bounding box center [338, 204] width 618 height 348
click at [161, 70] on img at bounding box center [158, 69] width 10 height 4
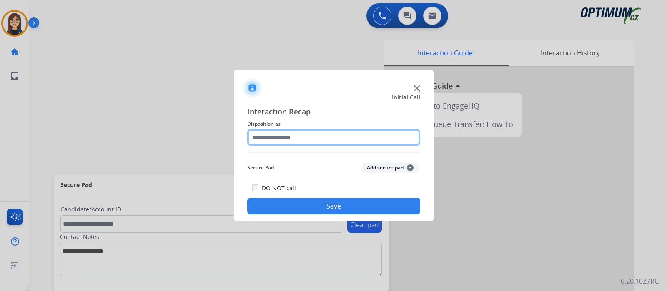
click at [281, 133] on input "text" at bounding box center [333, 137] width 173 height 17
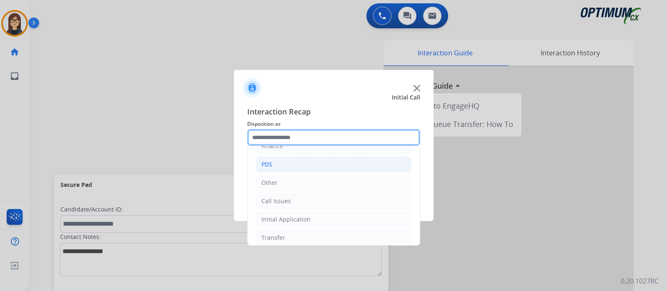
scroll to position [55, 0]
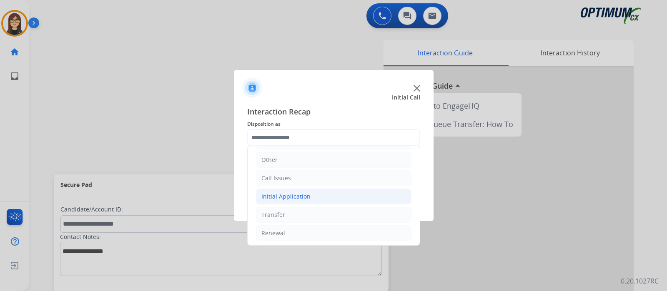
click at [291, 196] on div "Initial Application" at bounding box center [285, 197] width 49 height 8
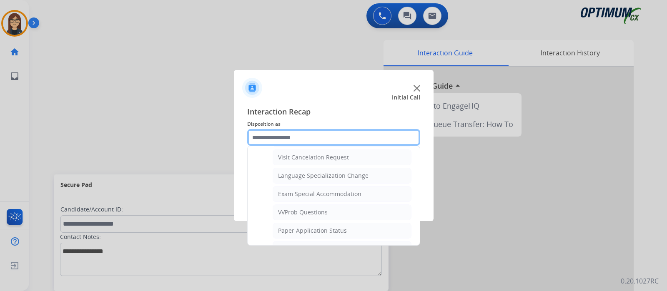
scroll to position [448, 0]
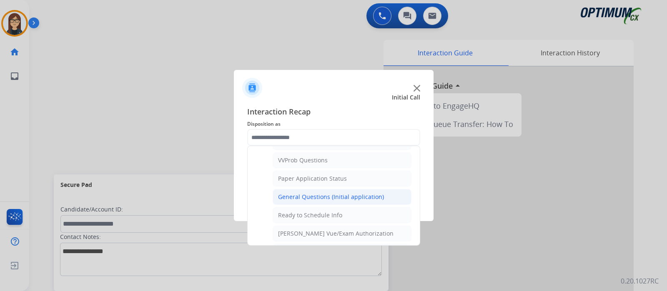
click at [314, 193] on div "General Questions (Initial application)" at bounding box center [331, 197] width 106 height 8
type input "**********"
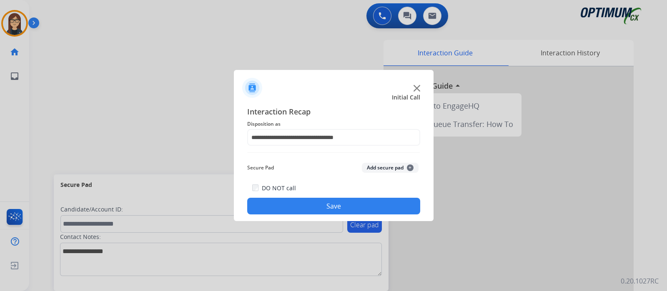
click at [305, 201] on button "Save" at bounding box center [333, 206] width 173 height 17
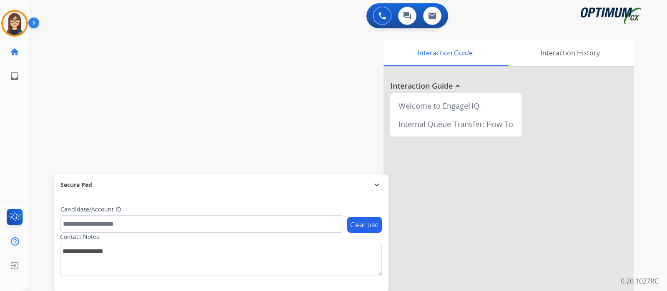
click at [88, 82] on div "swap_horiz Break voice bridge close_fullscreen Connect 3-Way Call merge_type Se…" at bounding box center [338, 204] width 618 height 348
click at [85, 65] on div "swap_horiz Break voice bridge close_fullscreen Connect 3-Way Call merge_type Se…" at bounding box center [338, 204] width 618 height 348
click at [15, 27] on img at bounding box center [14, 23] width 23 height 23
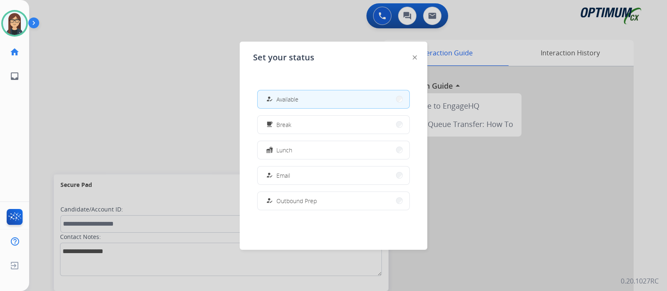
scroll to position [208, 0]
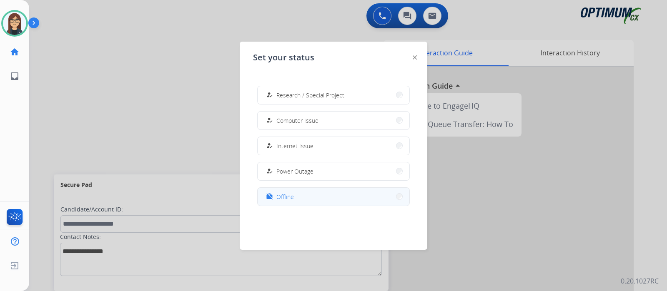
click at [289, 195] on span "Offline" at bounding box center [285, 197] width 18 height 9
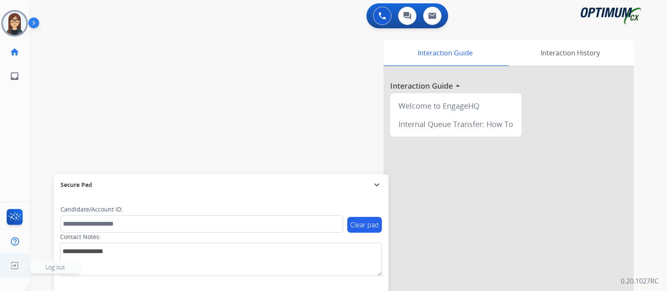
click at [53, 269] on span "Log out" at bounding box center [55, 268] width 20 height 8
